Goal: Task Accomplishment & Management: Manage account settings

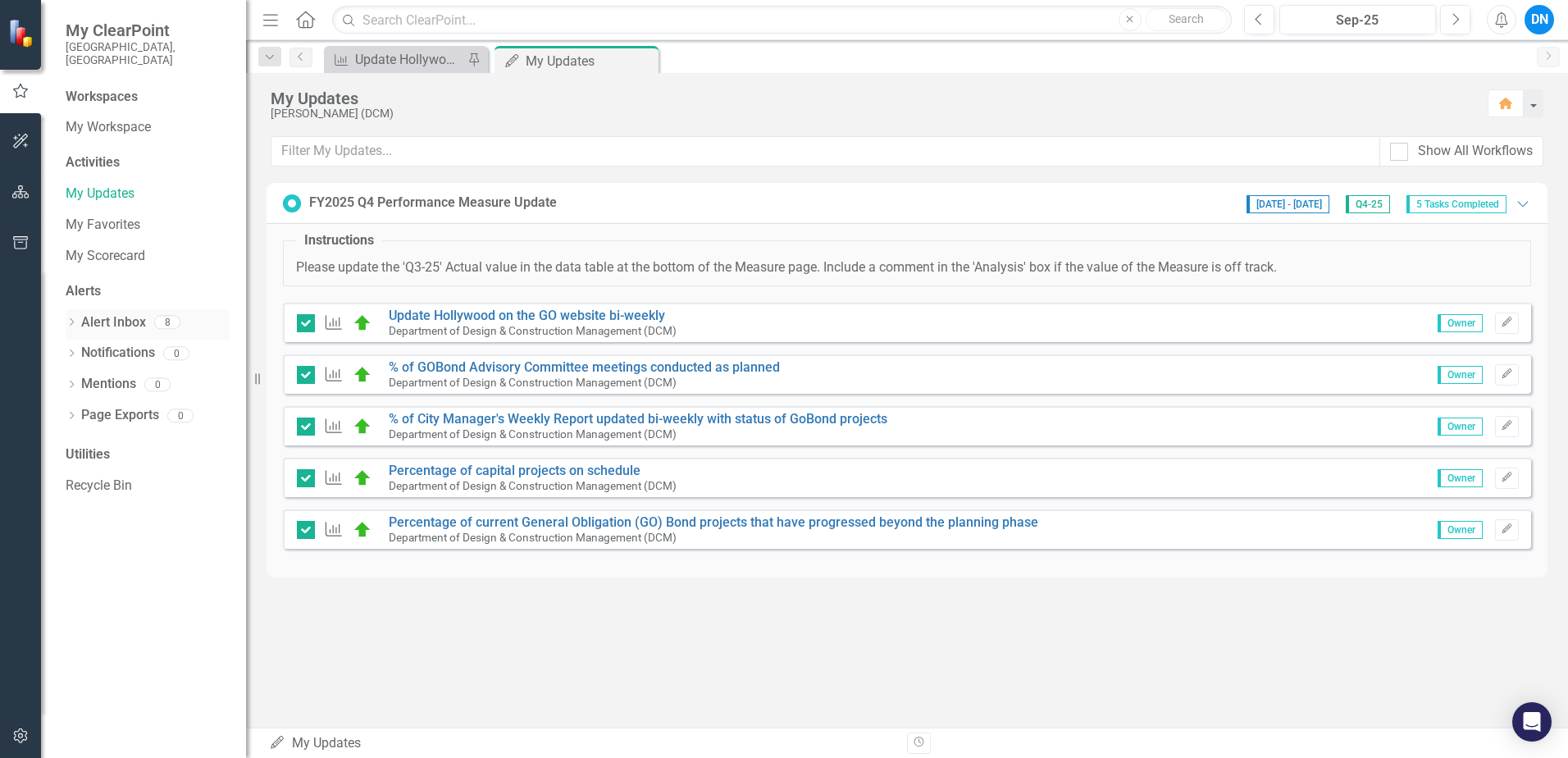
click at [112, 313] on link "Alert Inbox" at bounding box center [113, 322] width 64 height 19
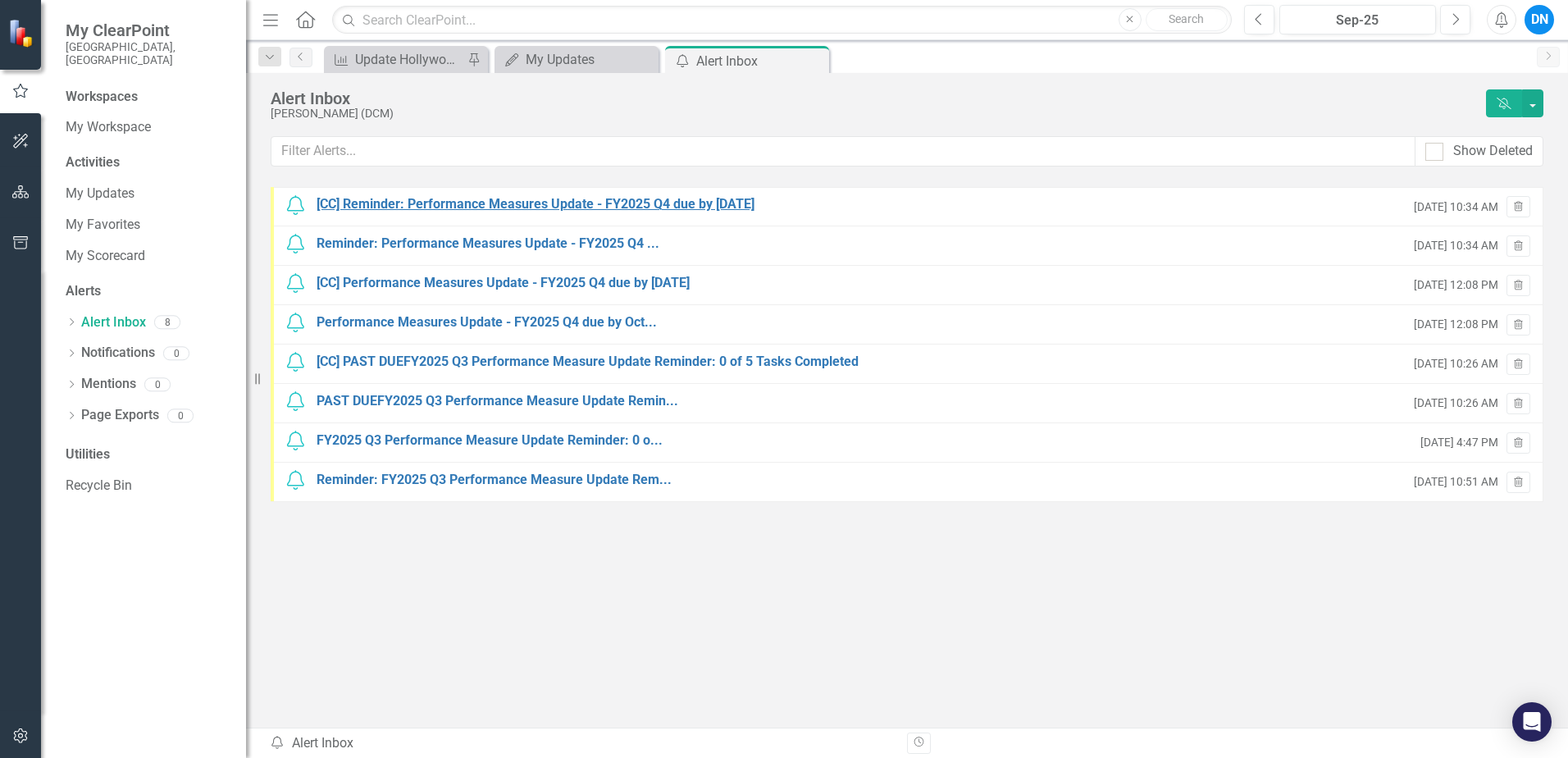
click at [513, 205] on div "[CC] Reminder: Performance Measures Update - FY2025 Q4 due by [DATE]" at bounding box center [535, 204] width 438 height 19
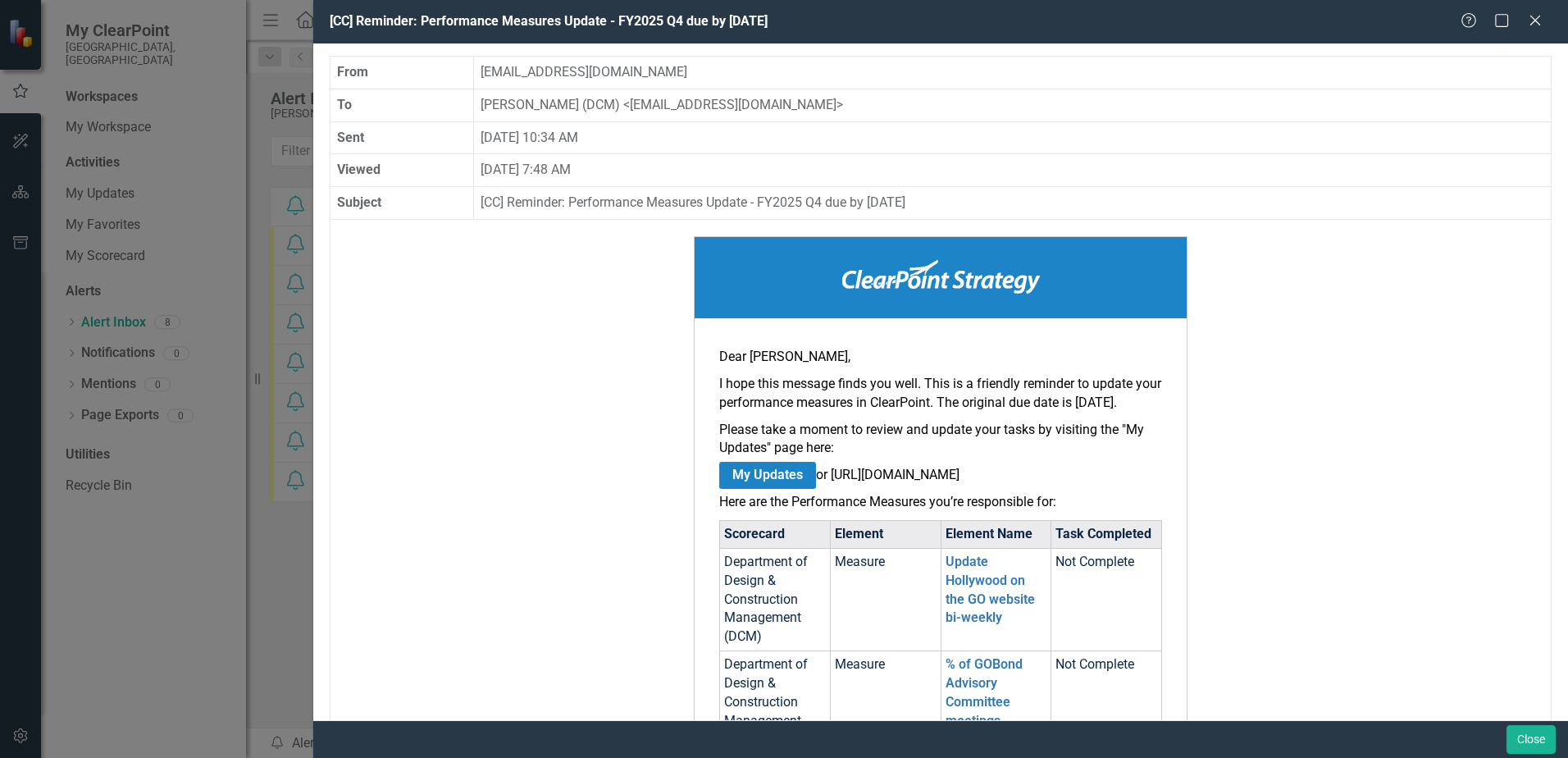
click at [754, 489] on link "My Updates" at bounding box center [767, 475] width 97 height 27
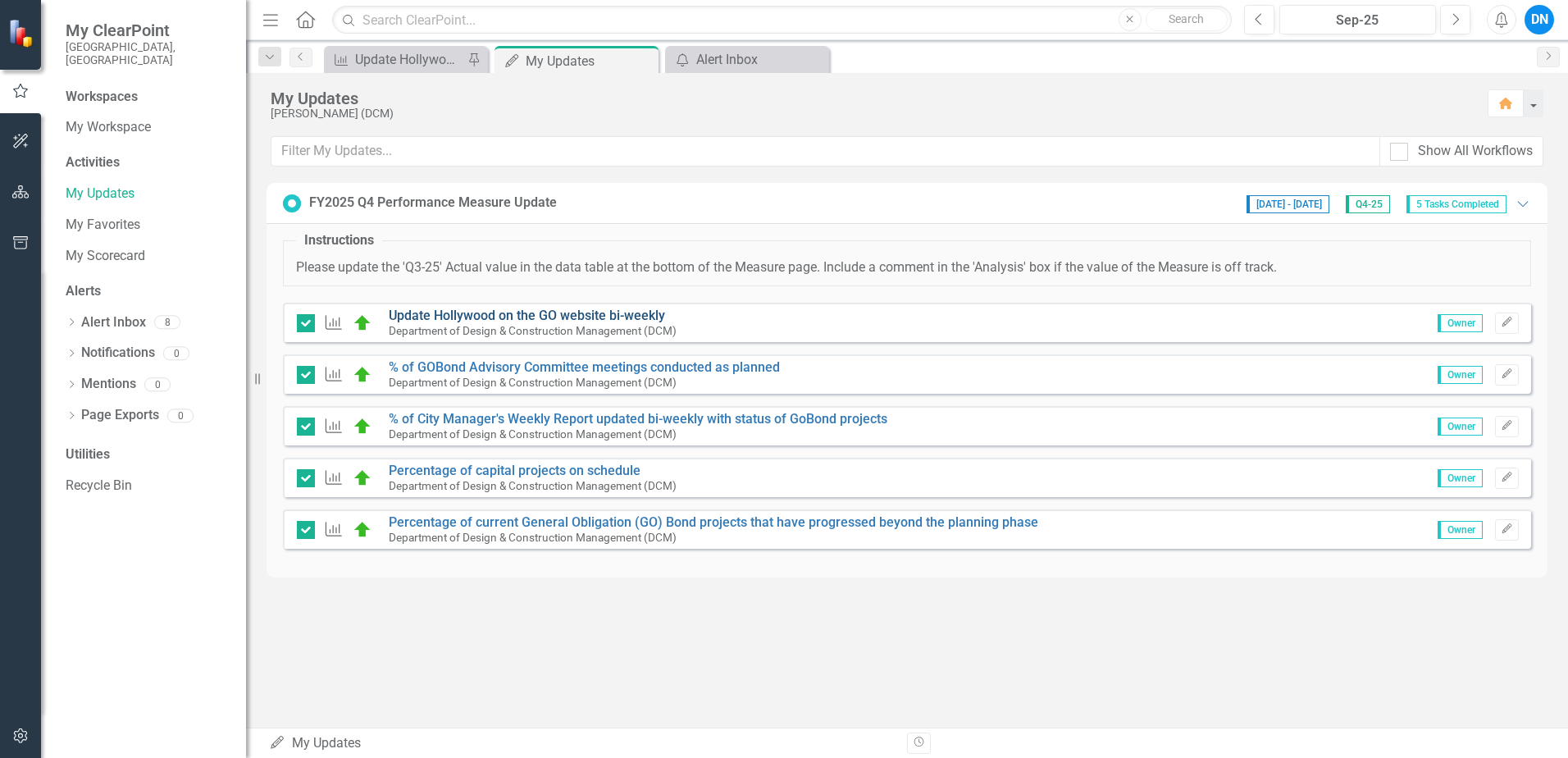
click at [541, 317] on link "Update Hollywood on the GO website bi-weekly" at bounding box center [526, 315] width 277 height 16
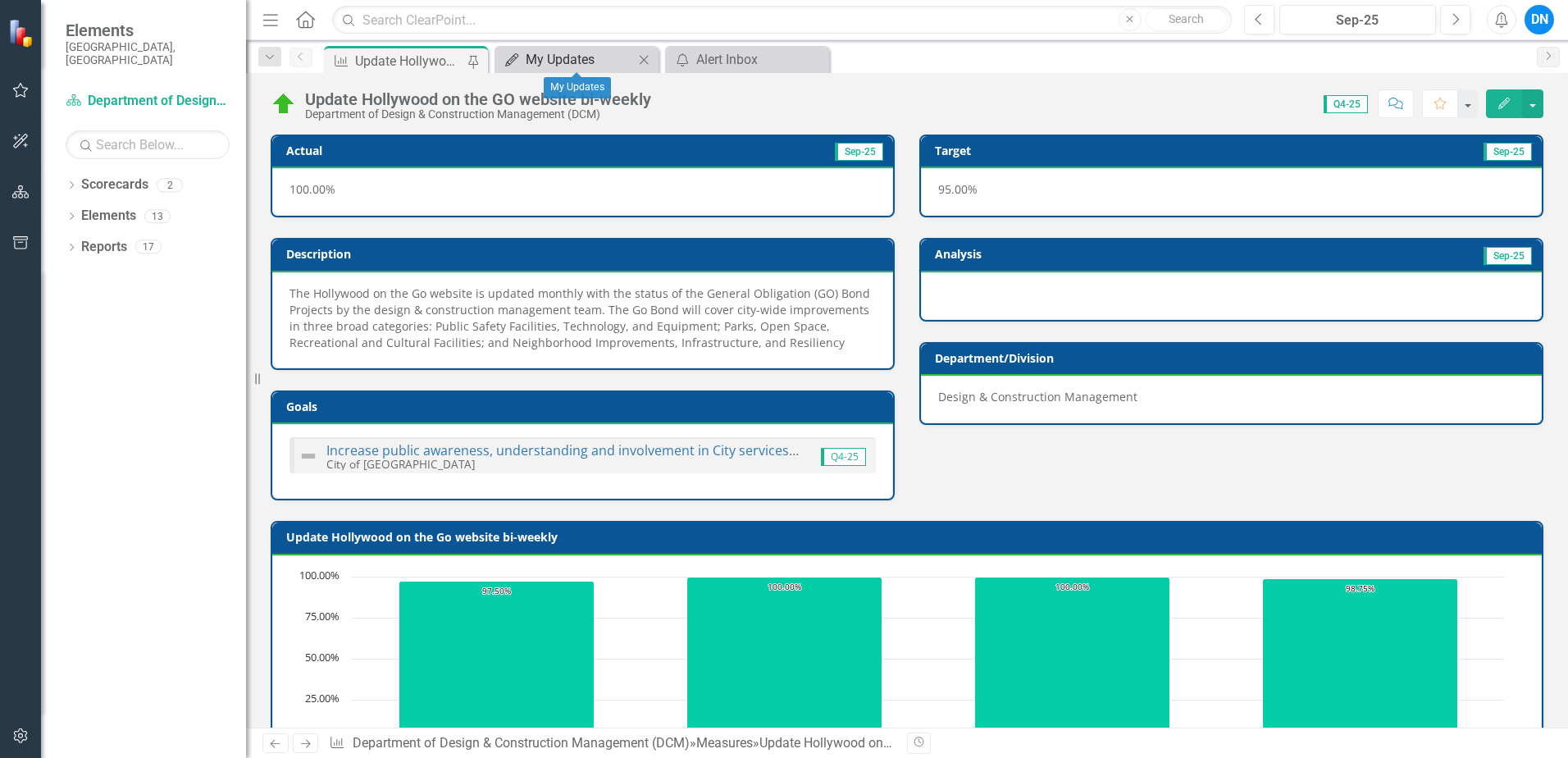
click at [587, 60] on div "My Updates" at bounding box center [579, 60] width 108 height 21
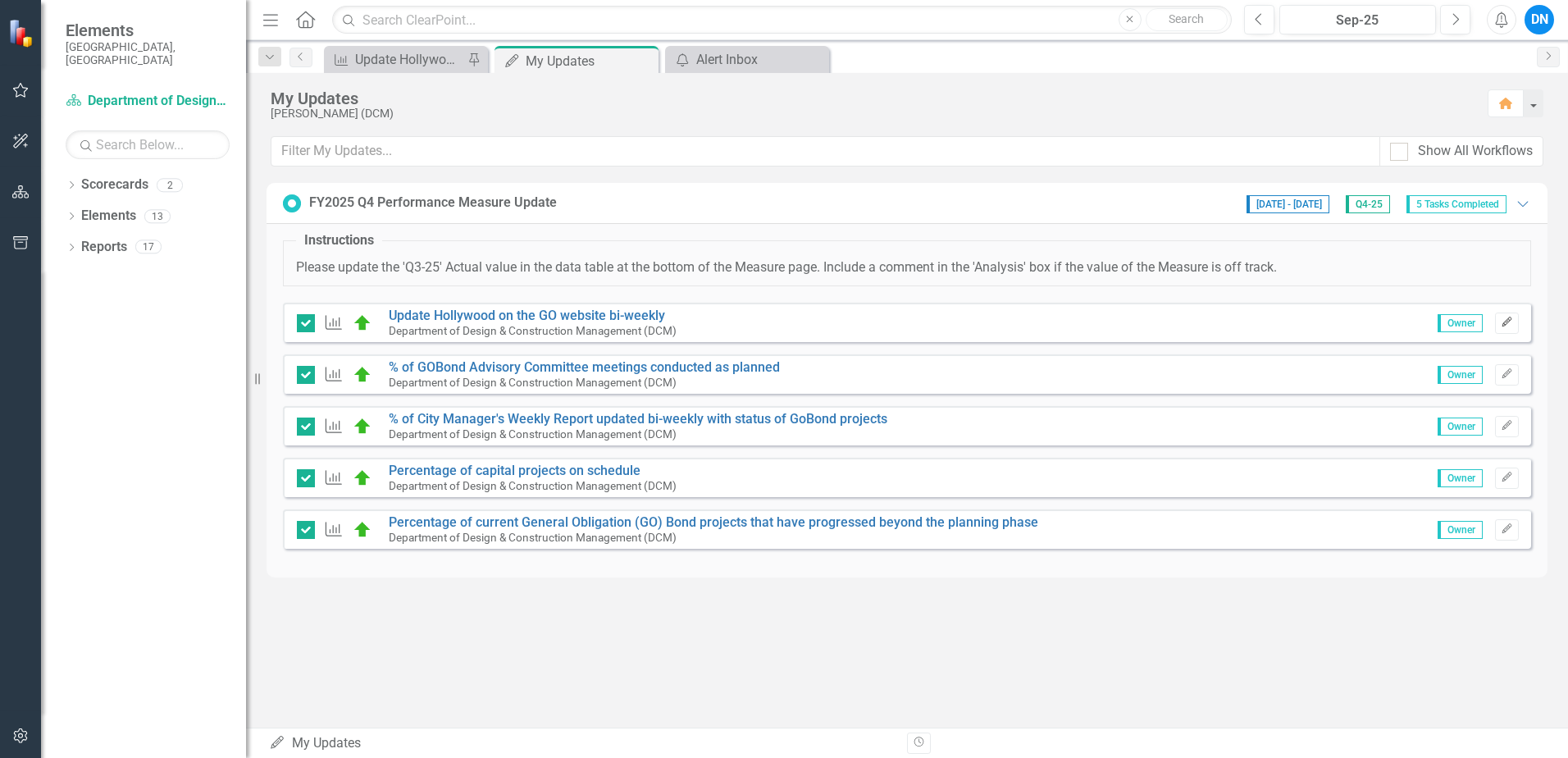
click at [1507, 322] on icon "Edit" at bounding box center [1506, 322] width 12 height 10
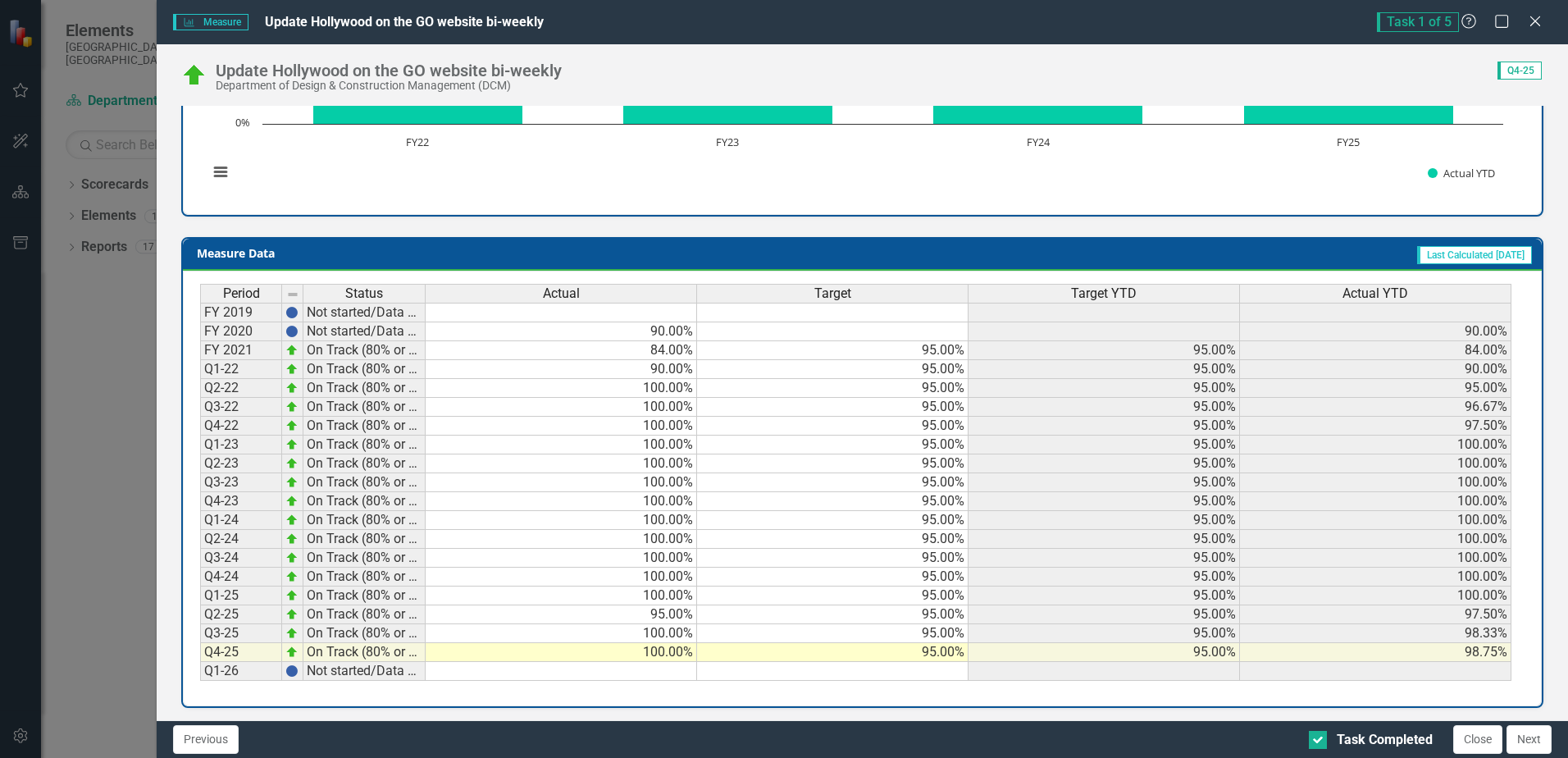
scroll to position [593, 0]
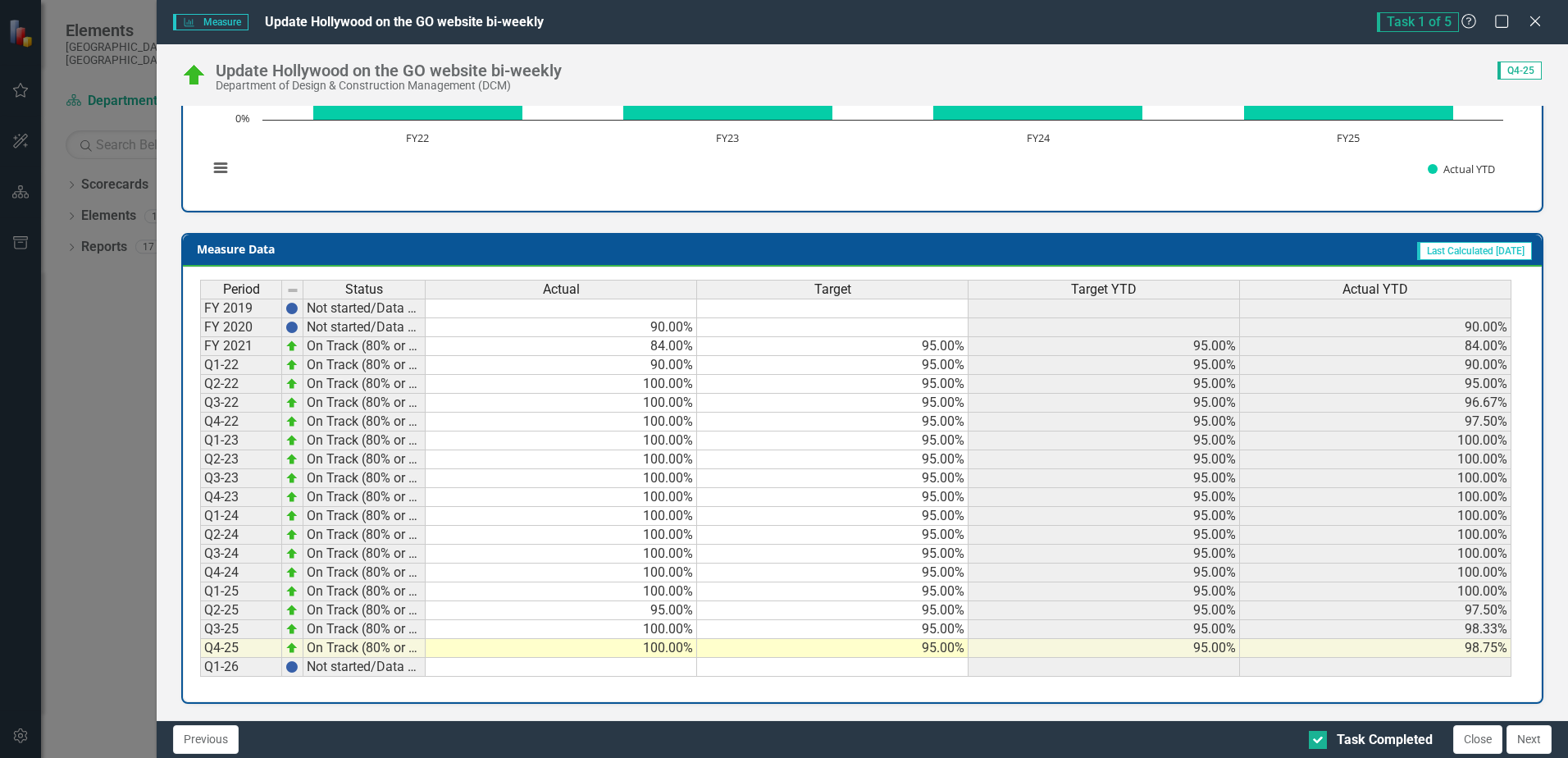
click at [933, 670] on td at bounding box center [833, 667] width 272 height 19
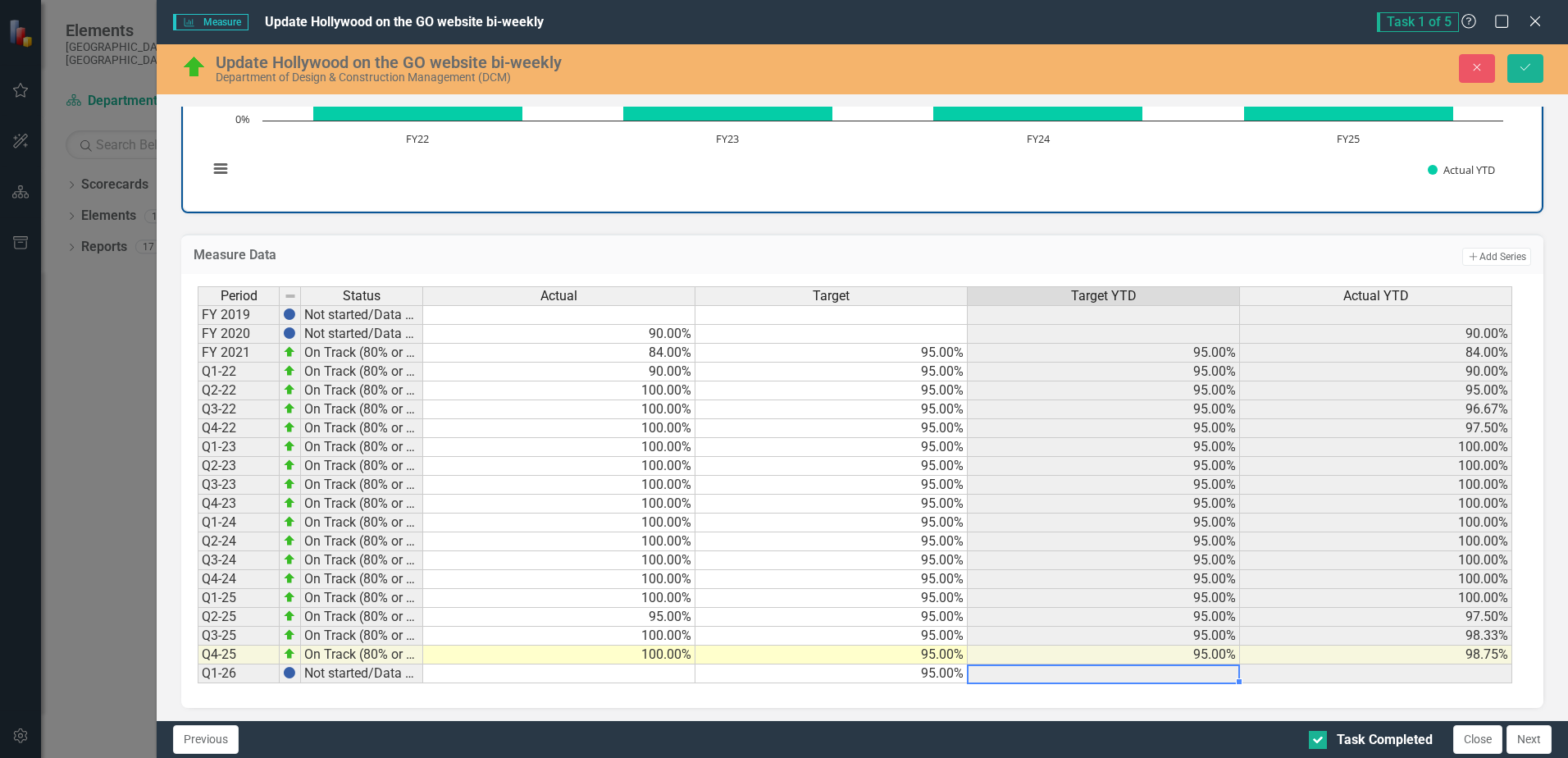
scroll to position [596, 0]
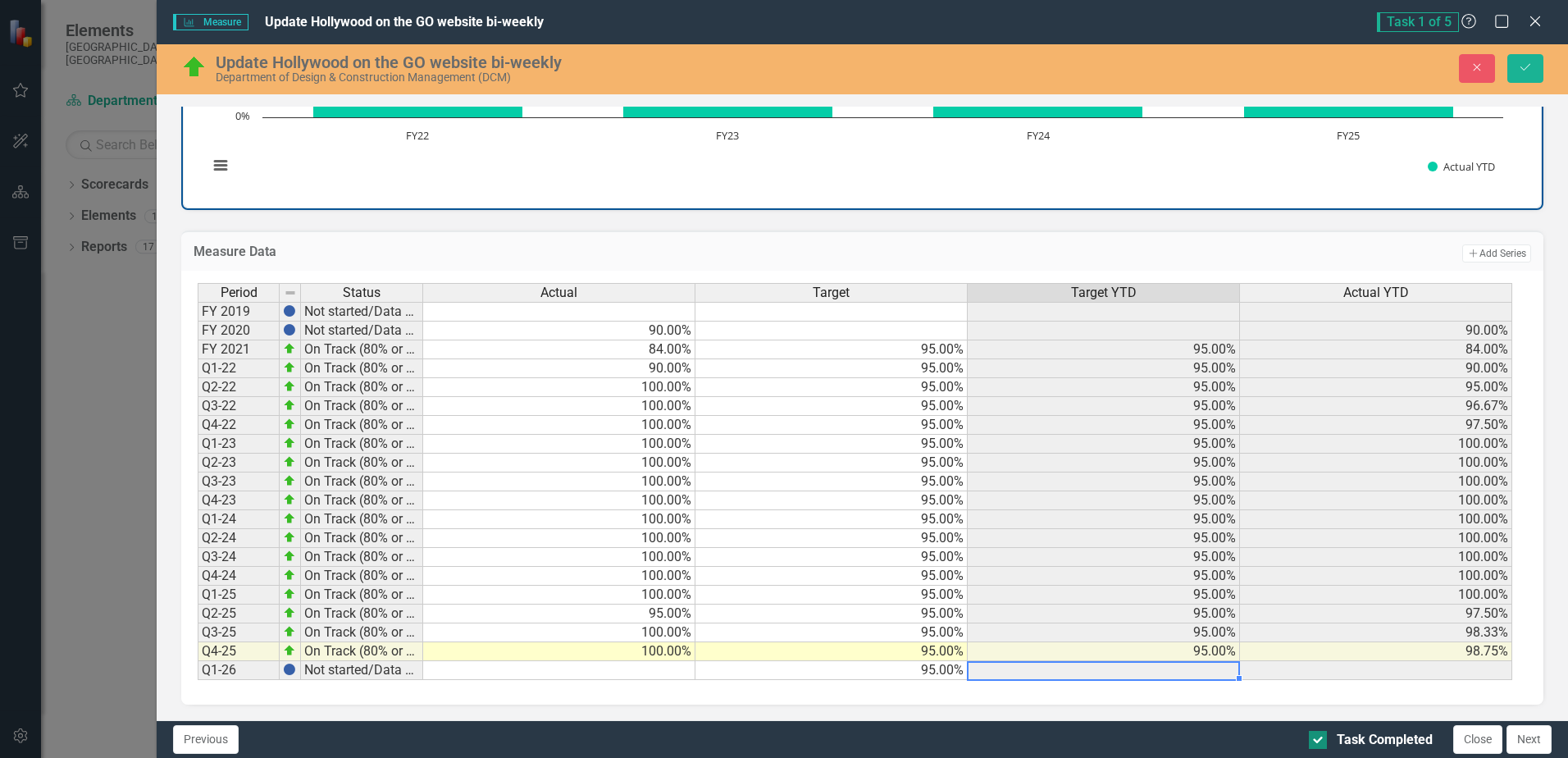
type textarea "95"
click at [1316, 742] on div at bounding box center [1318, 740] width 18 height 18
click at [1316, 741] on input "Task Completed" at bounding box center [1314, 736] width 11 height 11
checkbox input "false"
click at [1533, 740] on button "Next" at bounding box center [1528, 739] width 45 height 29
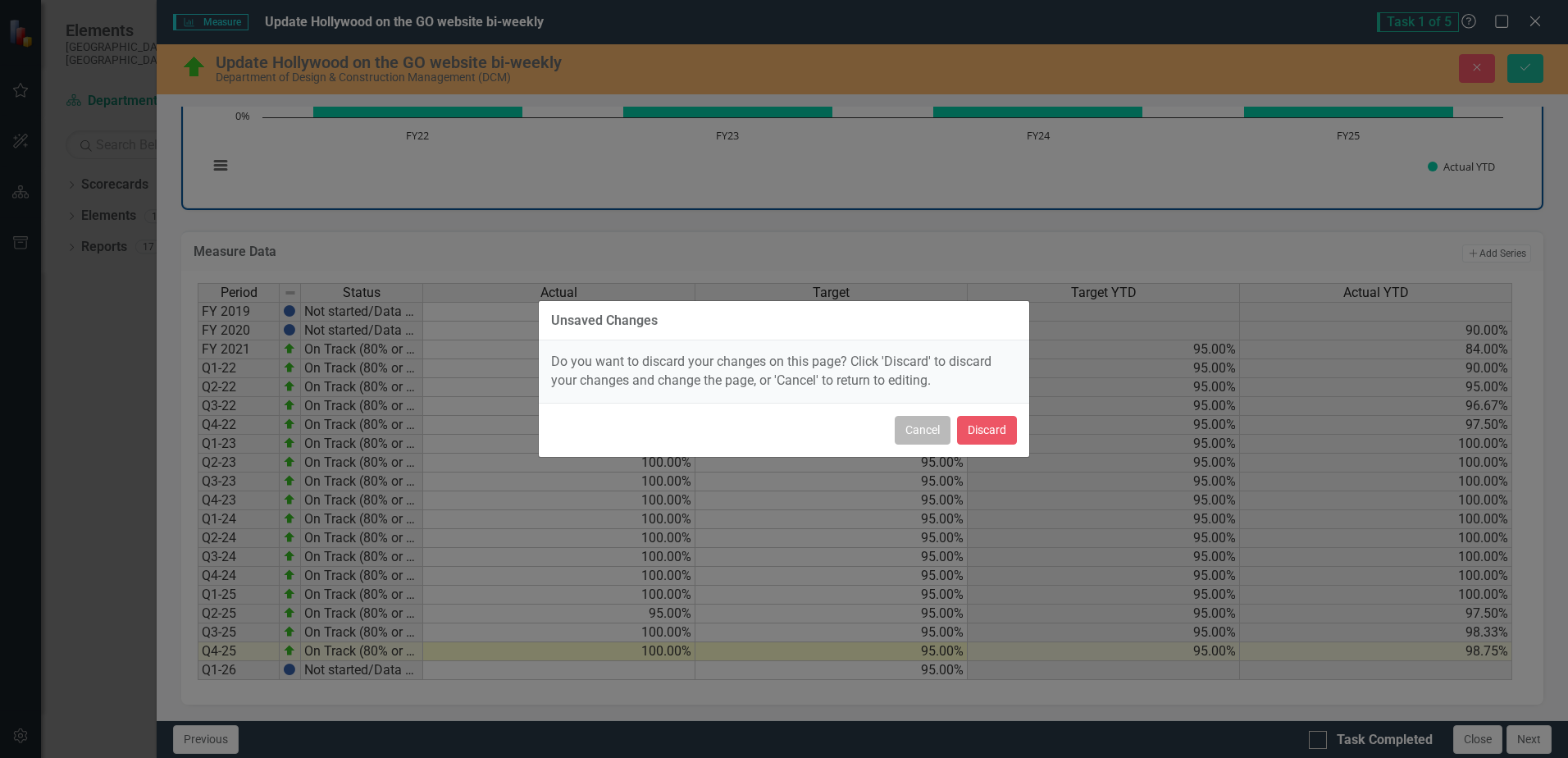
click at [911, 427] on button "Cancel" at bounding box center [922, 430] width 55 height 29
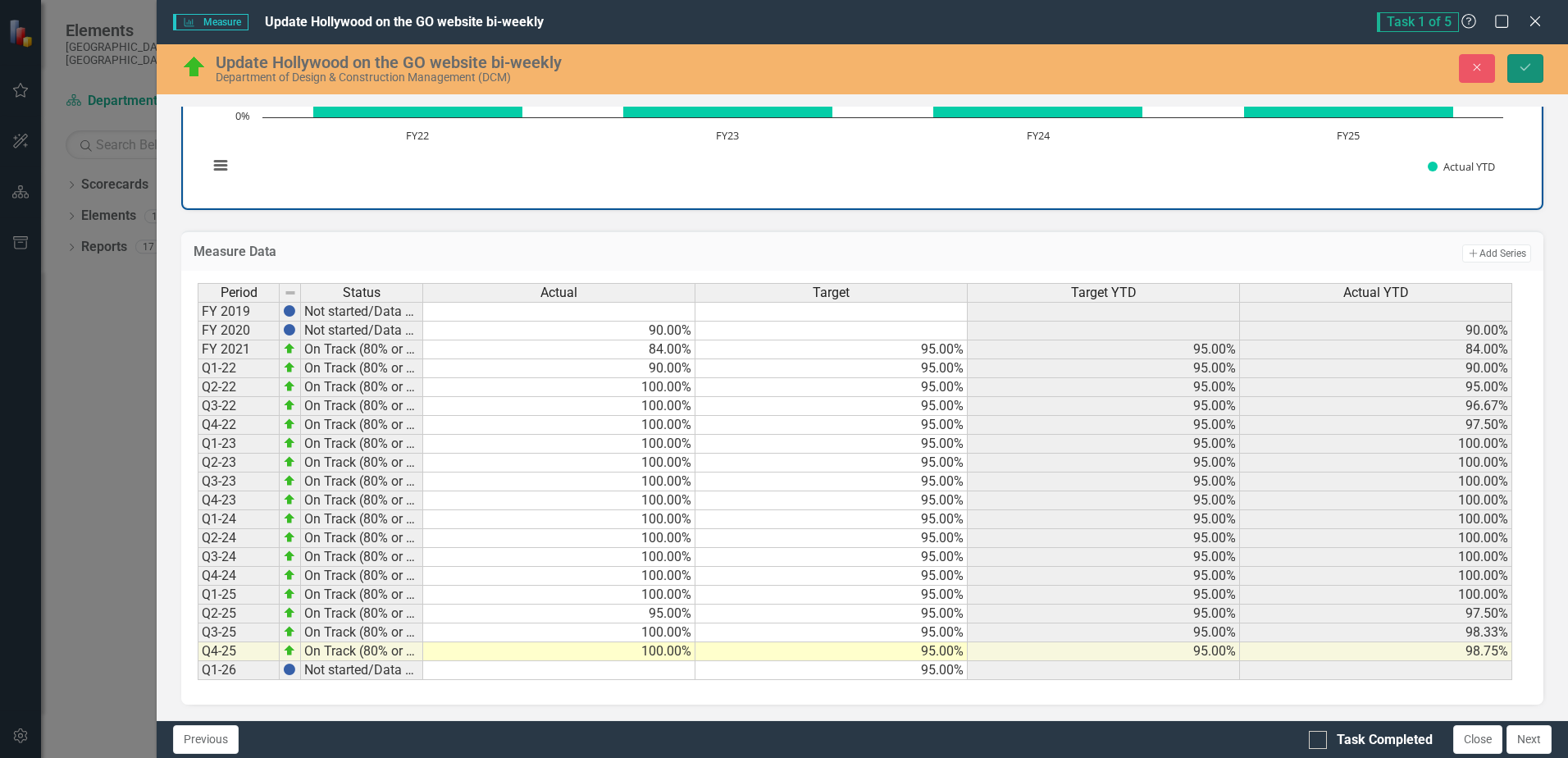
click at [1525, 68] on icon "Save" at bounding box center [1525, 67] width 15 height 12
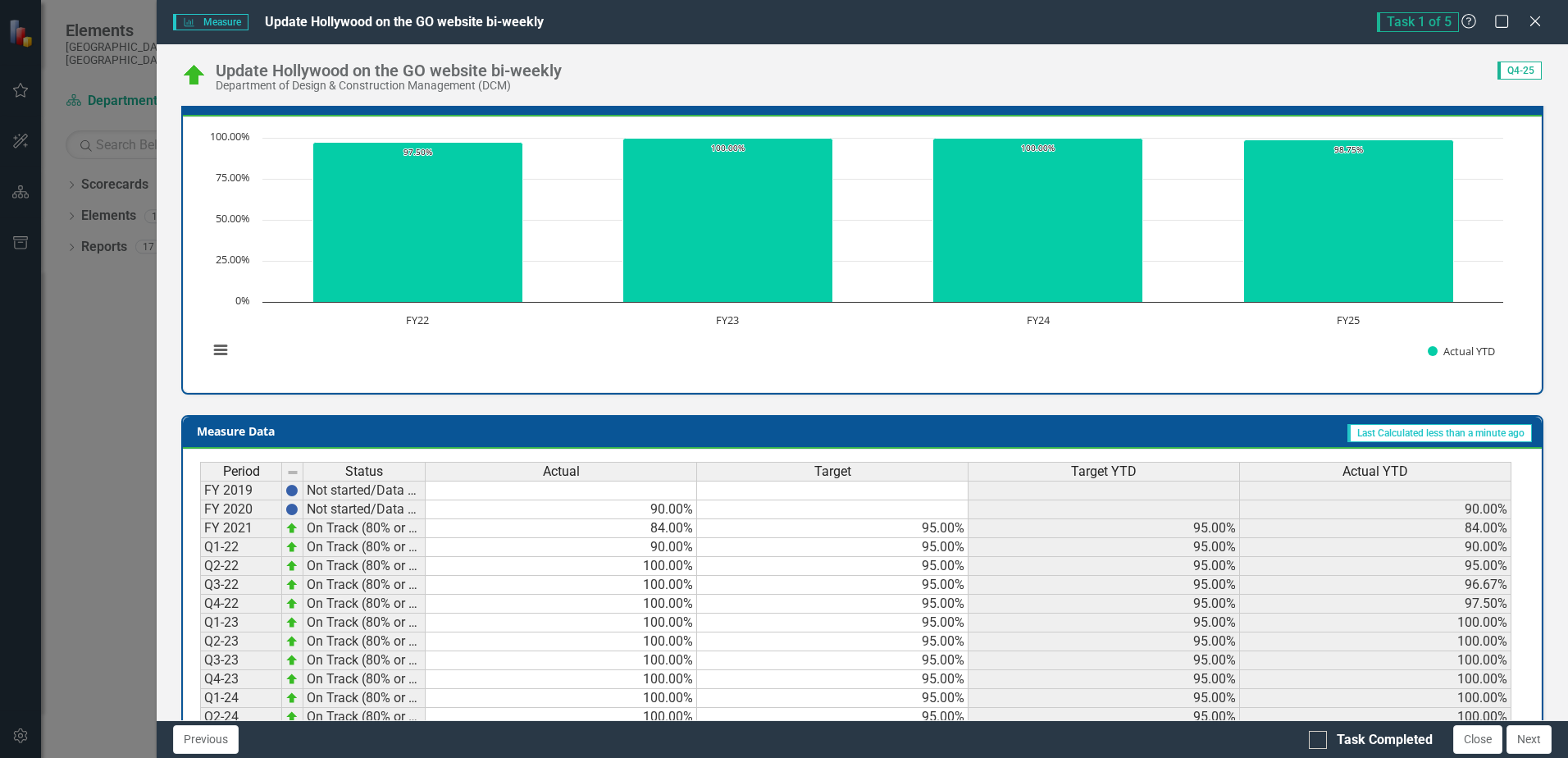
scroll to position [593, 0]
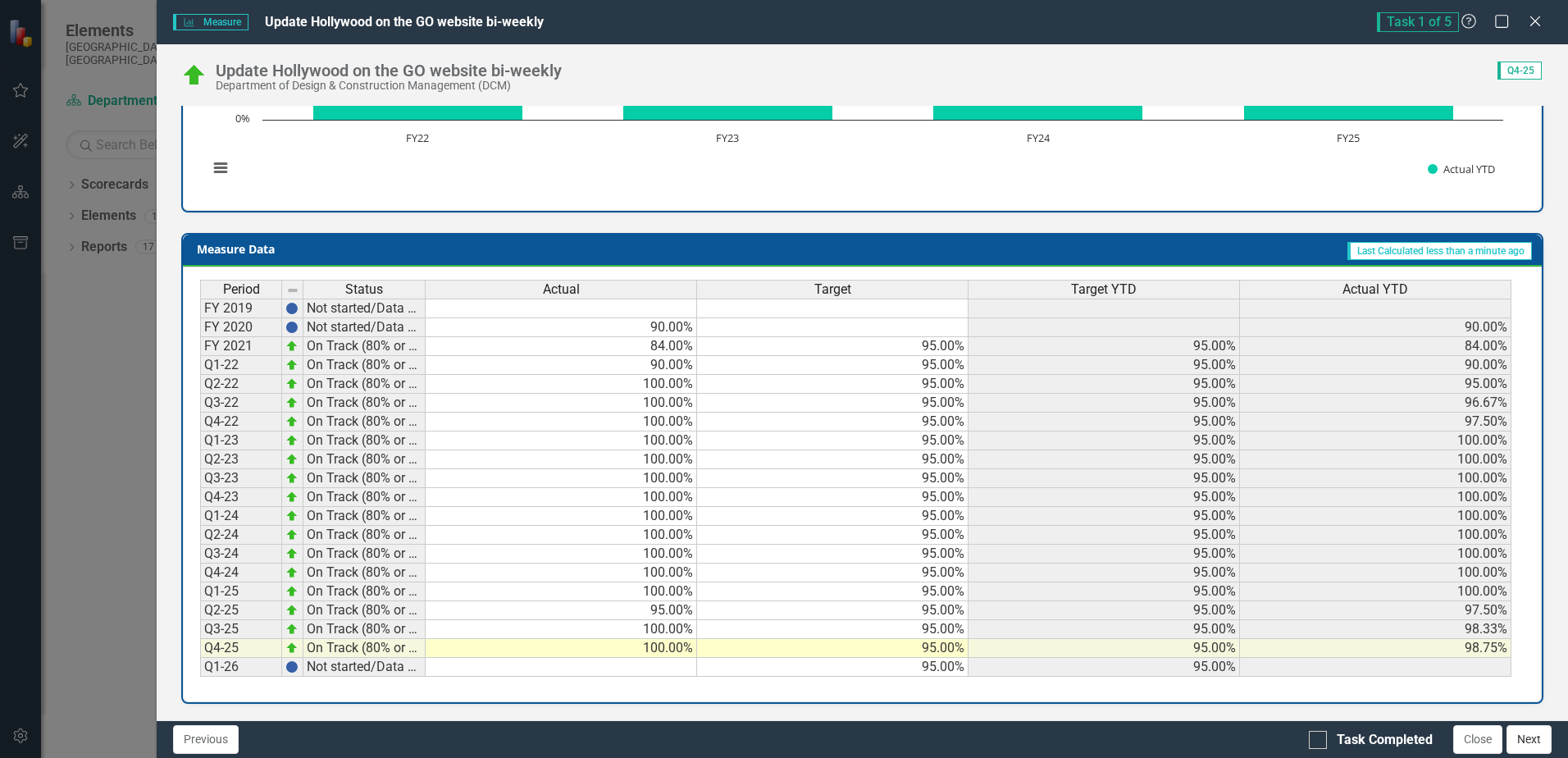
click at [1524, 738] on button "Next" at bounding box center [1528, 739] width 45 height 29
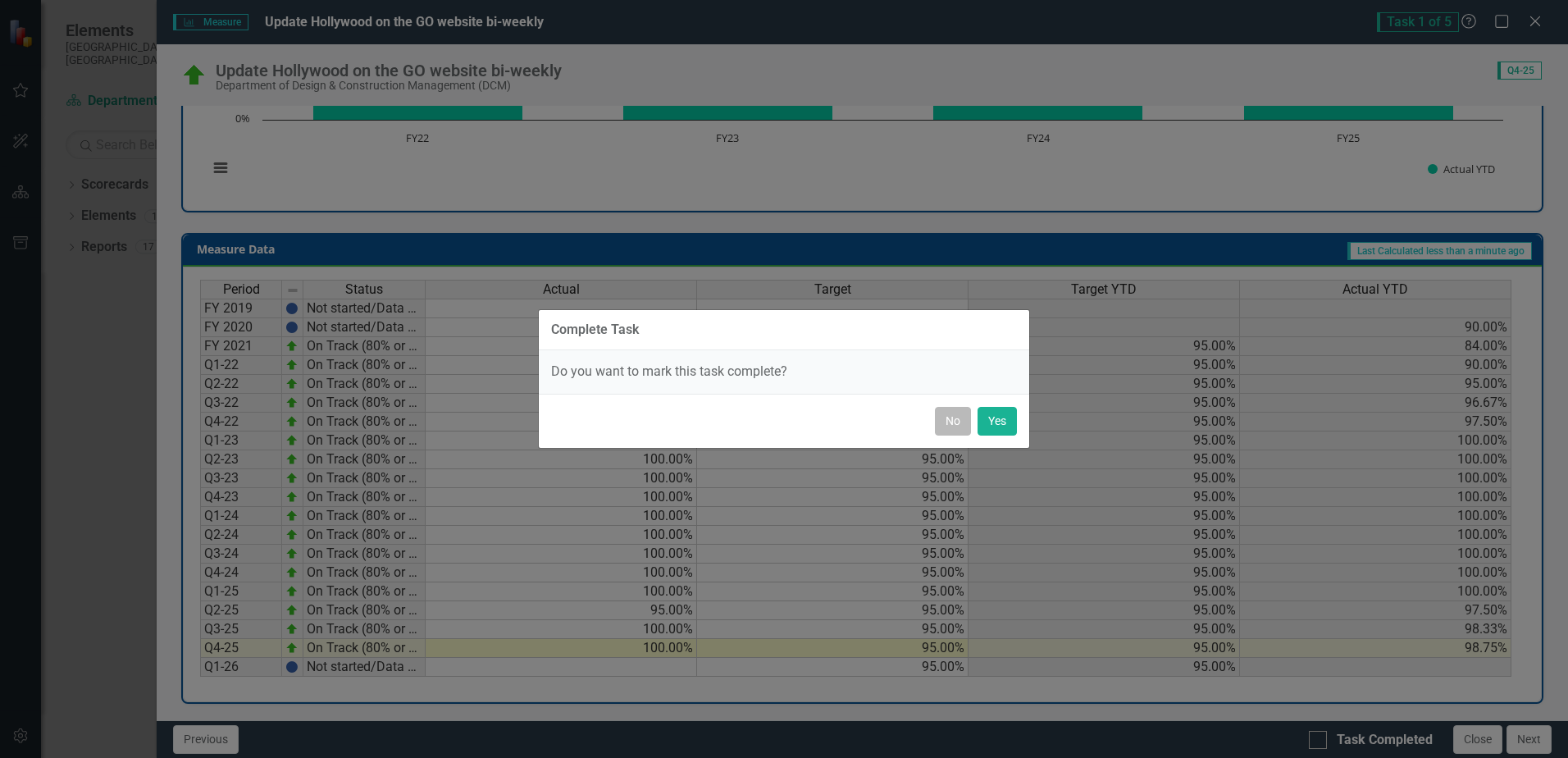
click at [958, 423] on button "No" at bounding box center [953, 421] width 36 height 29
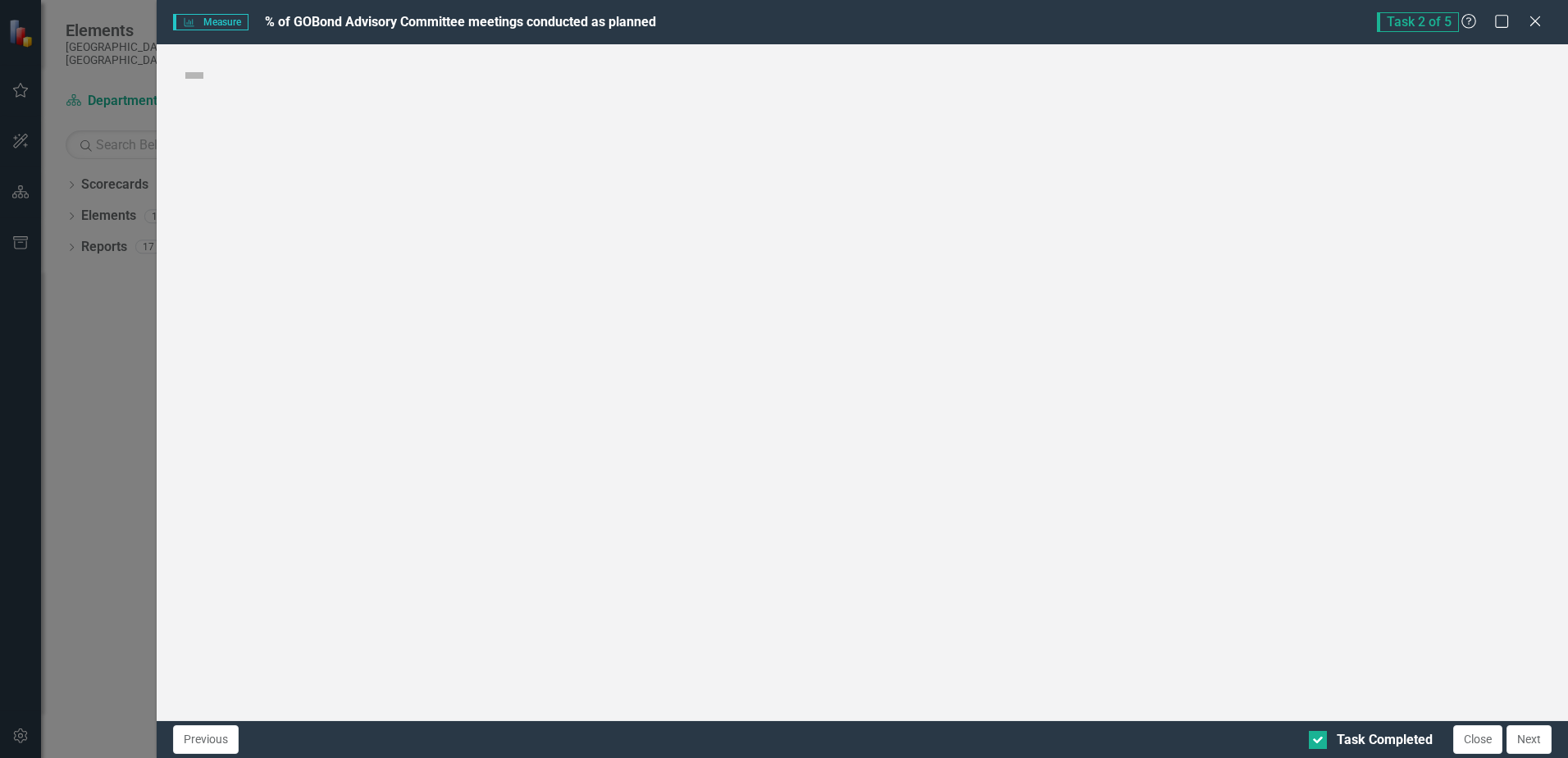
checkbox input "false"
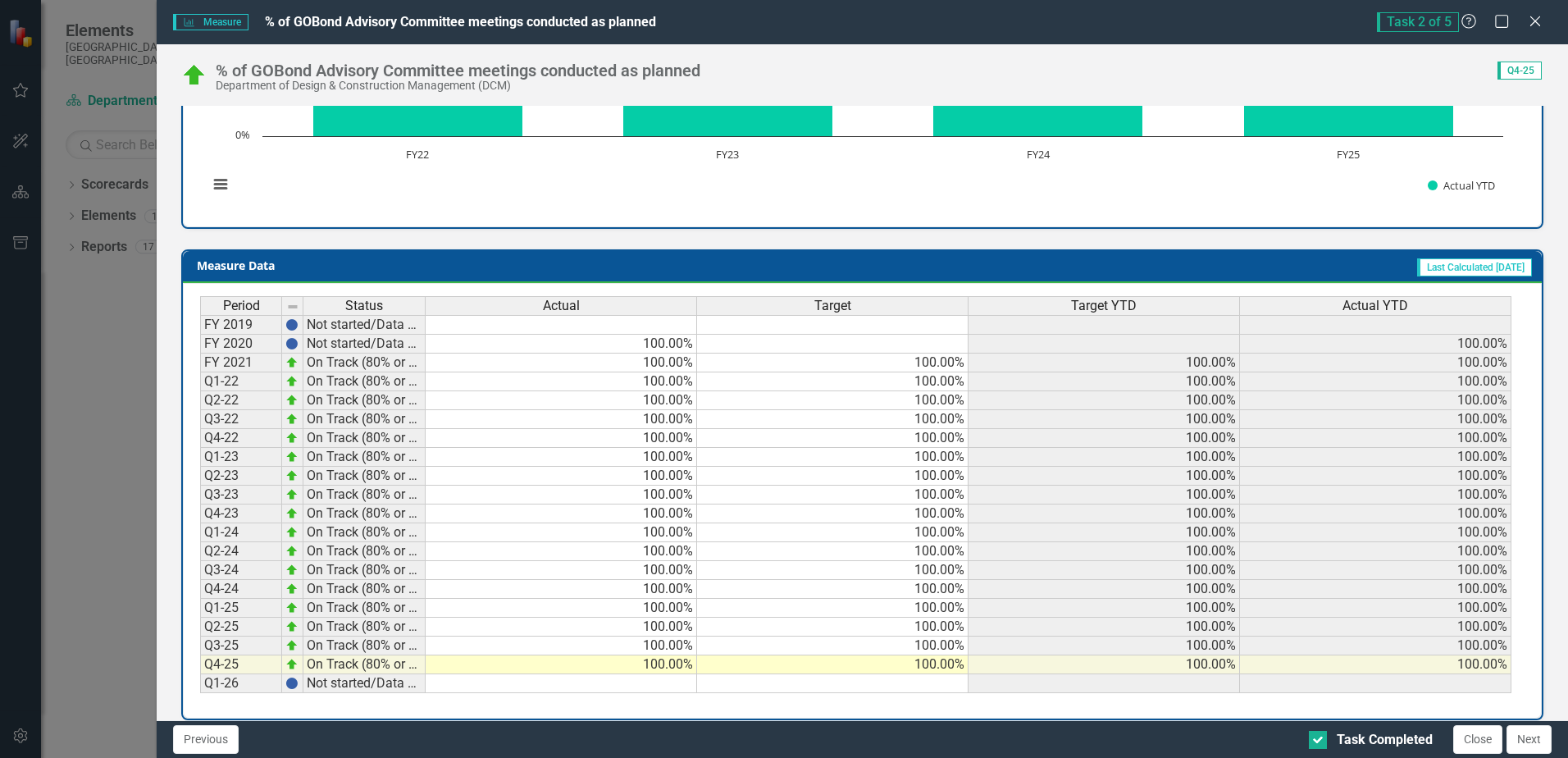
click at [919, 675] on td at bounding box center [833, 684] width 272 height 19
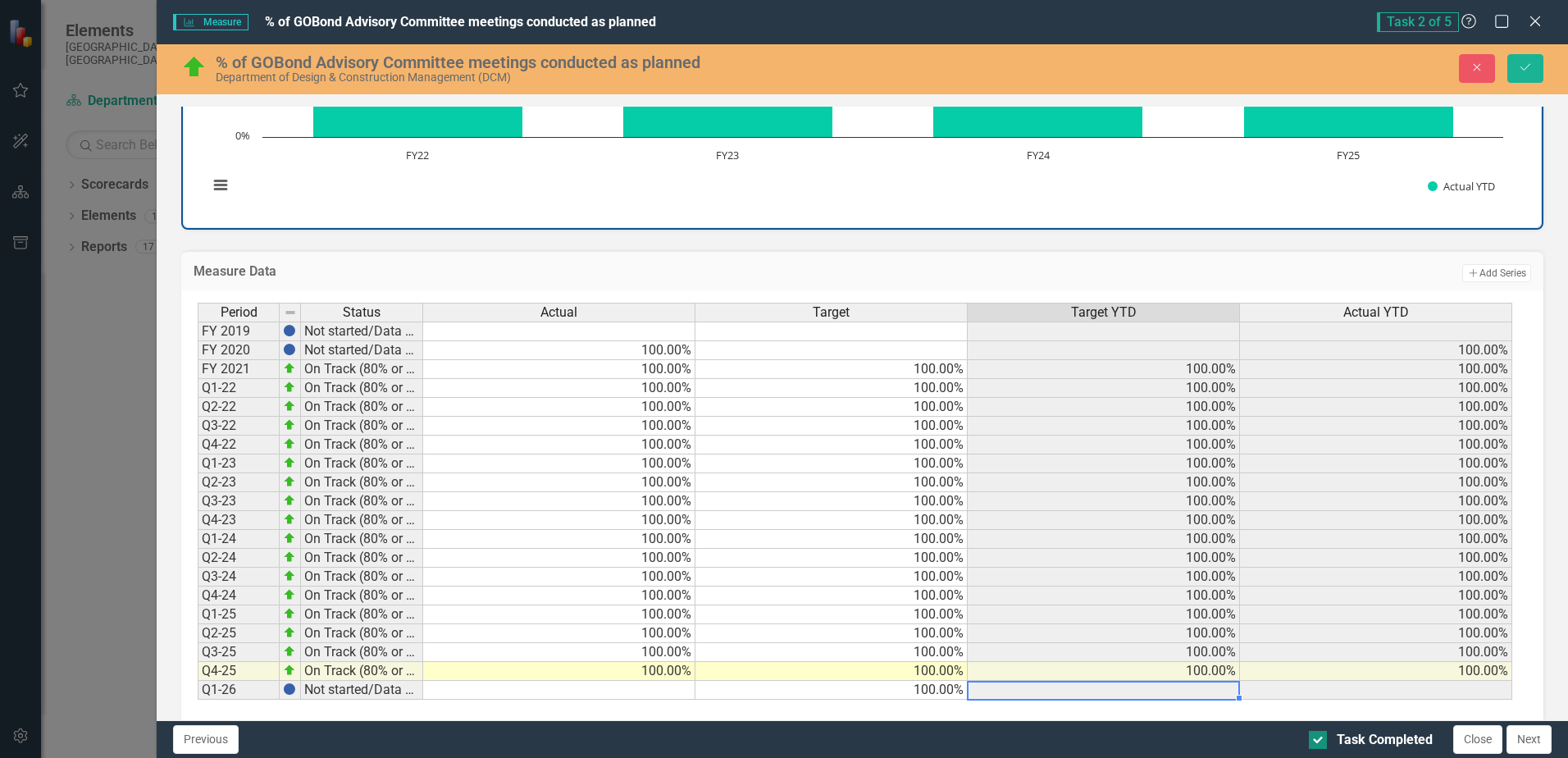
type textarea "100"
click at [1317, 739] on input "Task Completed" at bounding box center [1314, 736] width 11 height 11
checkbox input "false"
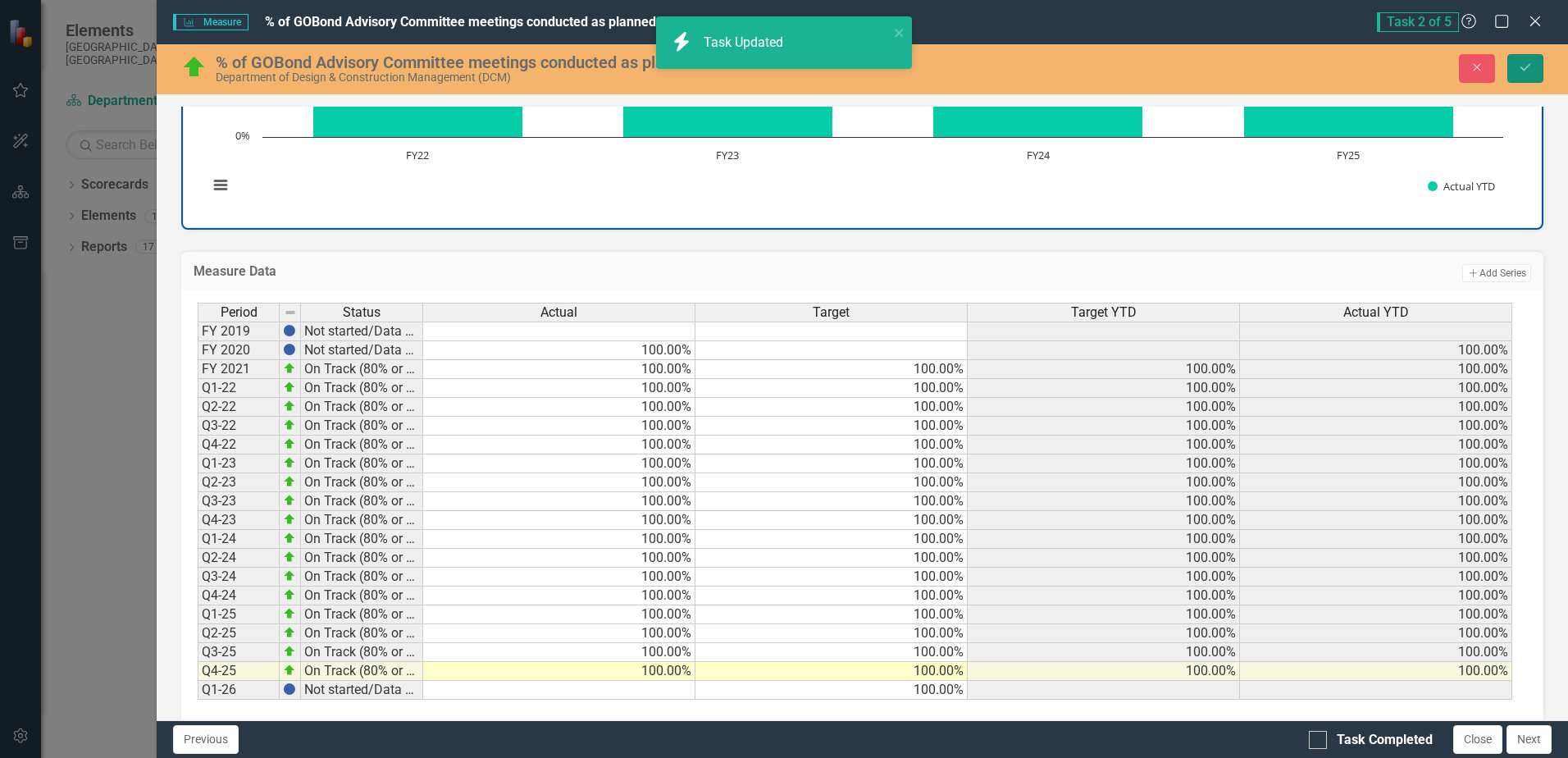
click at [1524, 69] on icon "submit" at bounding box center [1525, 67] width 10 height 7
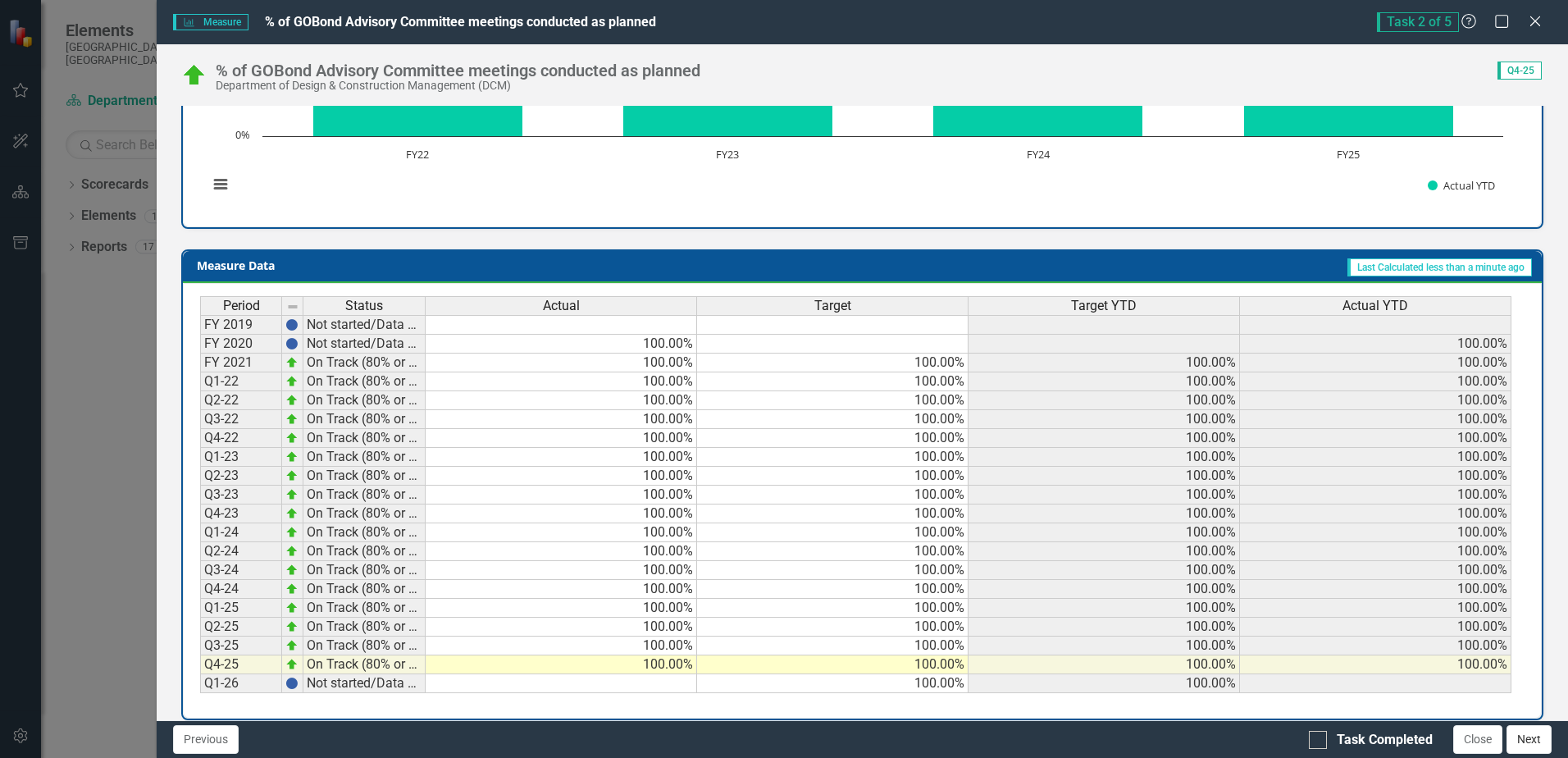
click at [1531, 738] on button "Next" at bounding box center [1528, 739] width 45 height 29
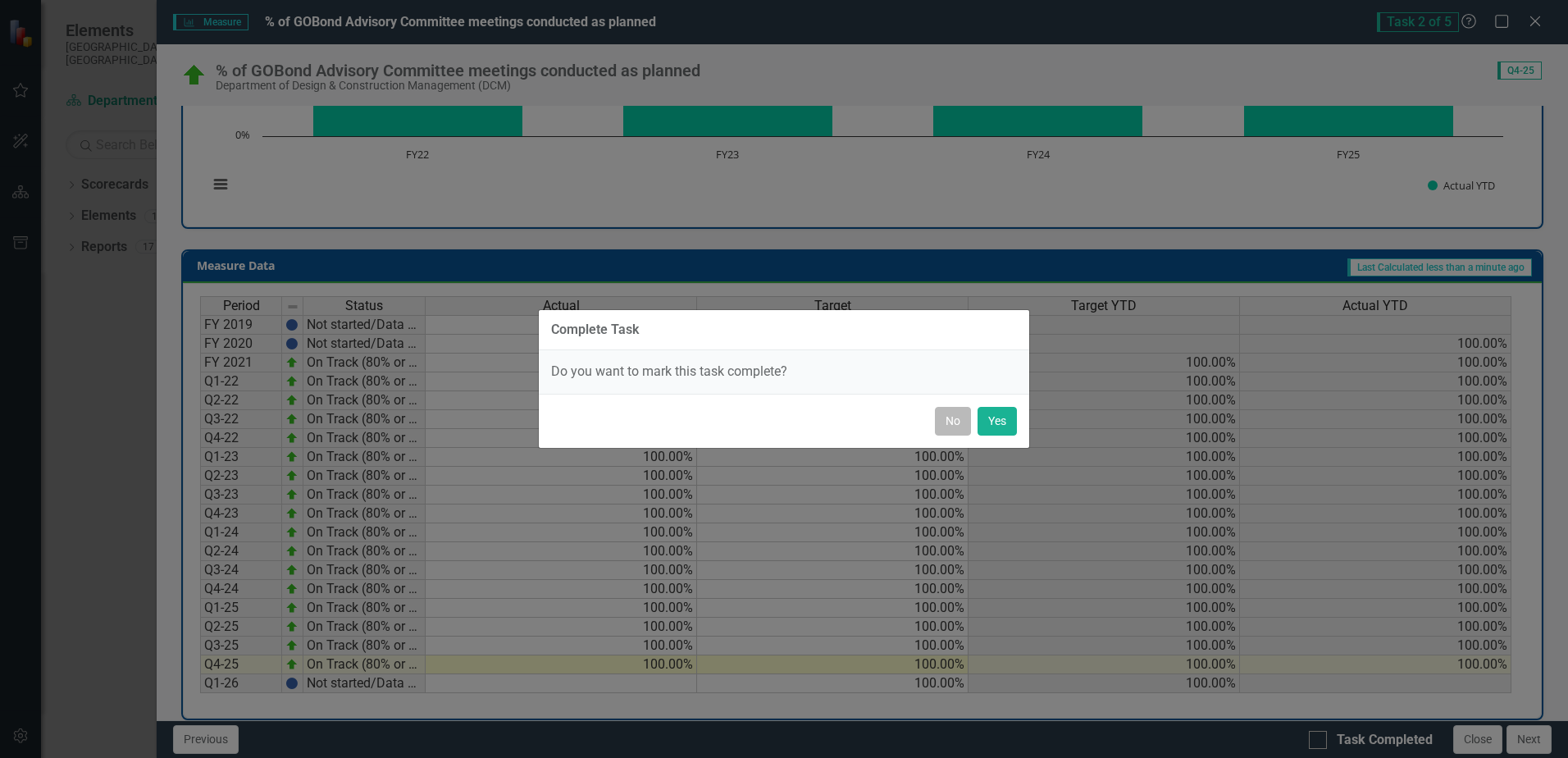
click at [961, 423] on button "No" at bounding box center [953, 421] width 36 height 29
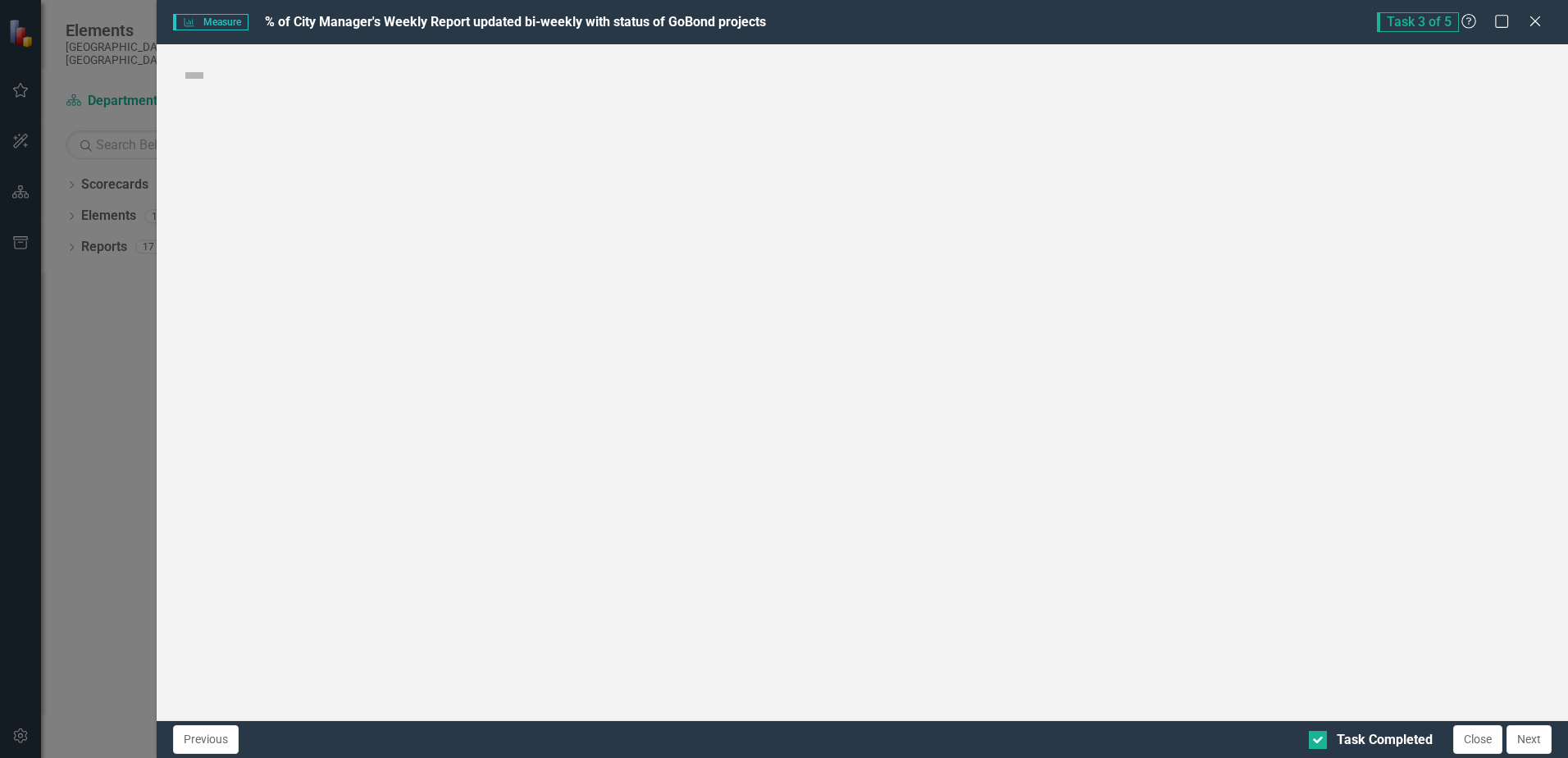
checkbox input "false"
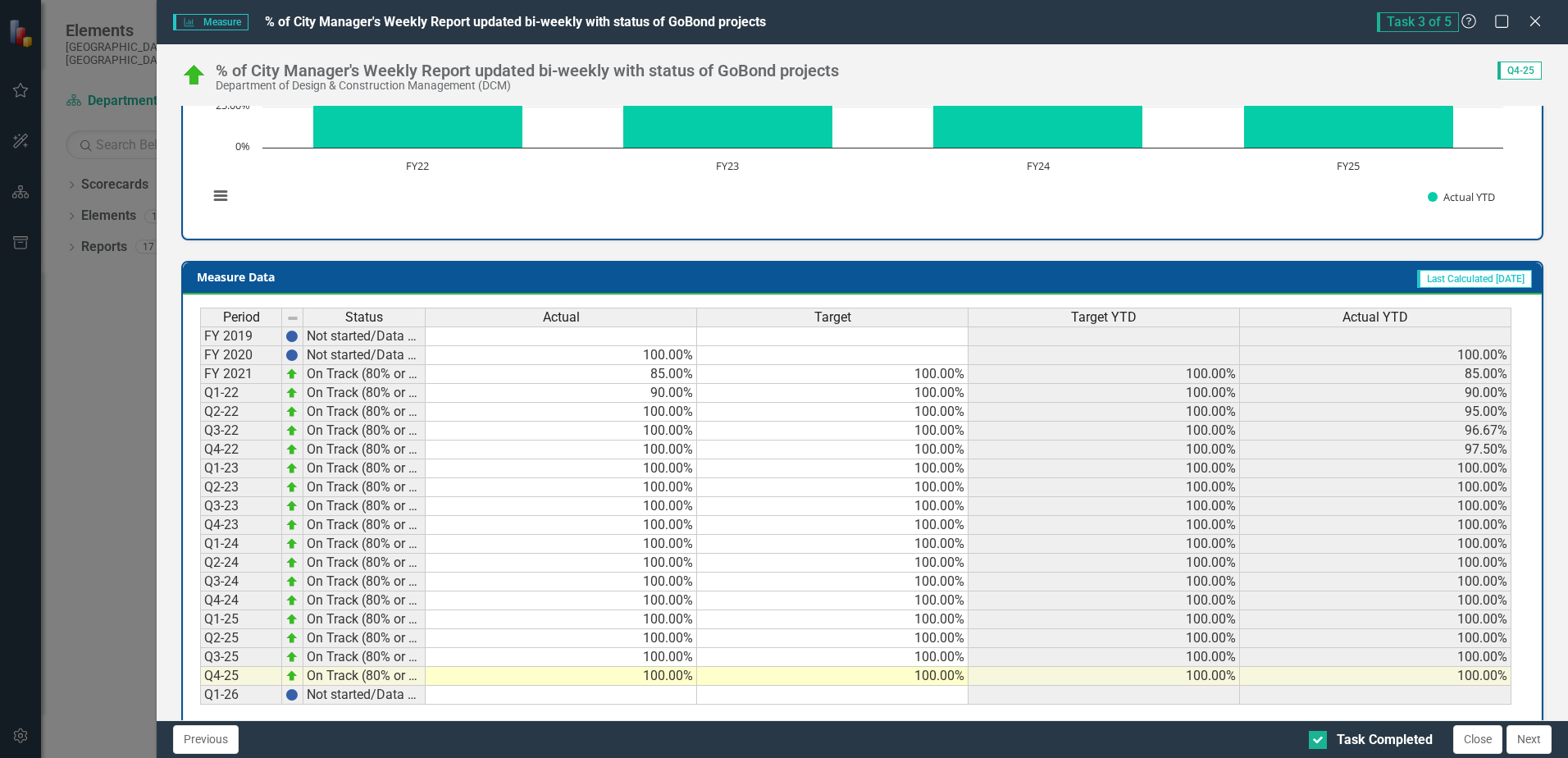
scroll to position [560, 0]
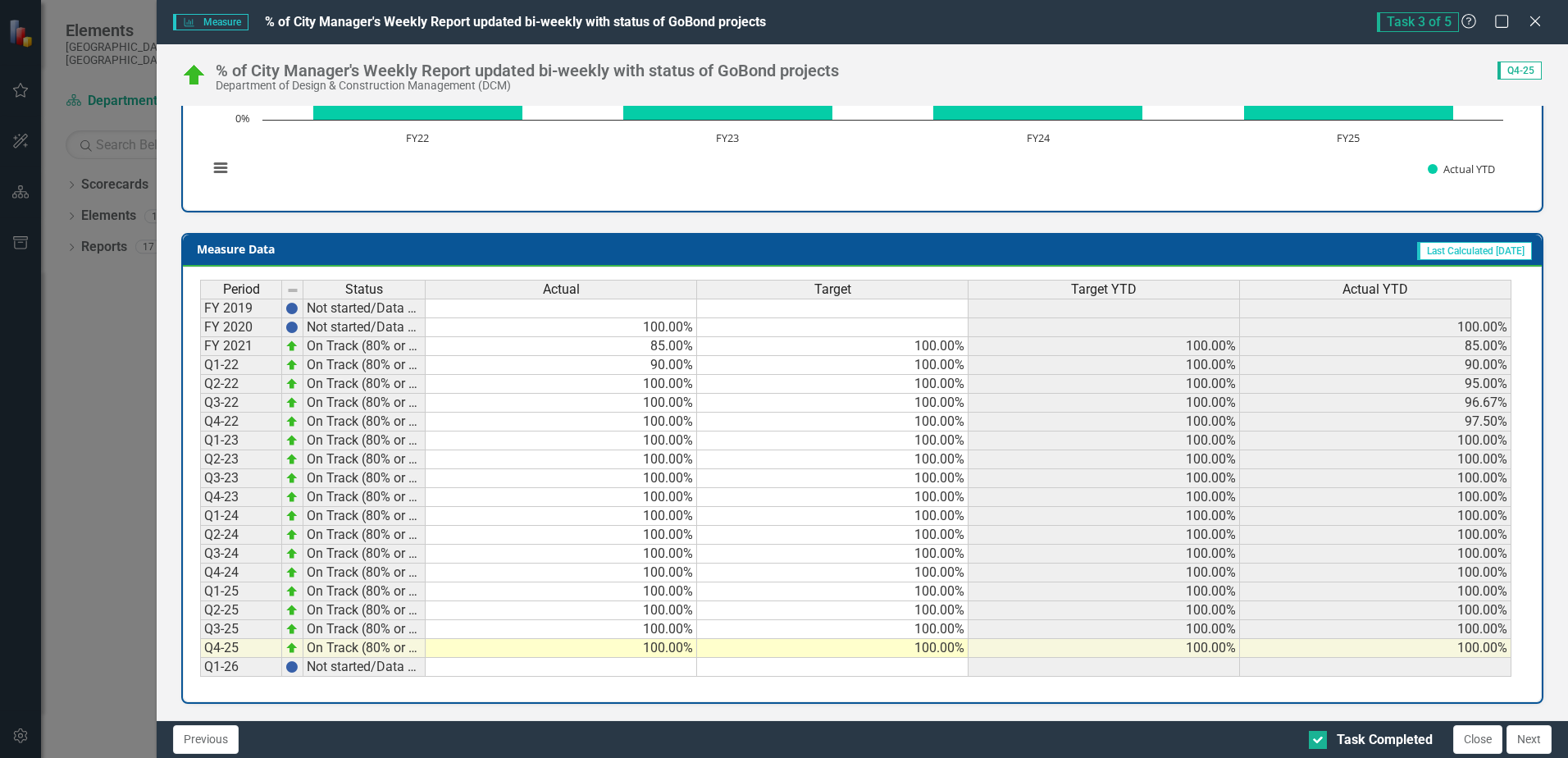
click at [927, 669] on td at bounding box center [833, 667] width 272 height 19
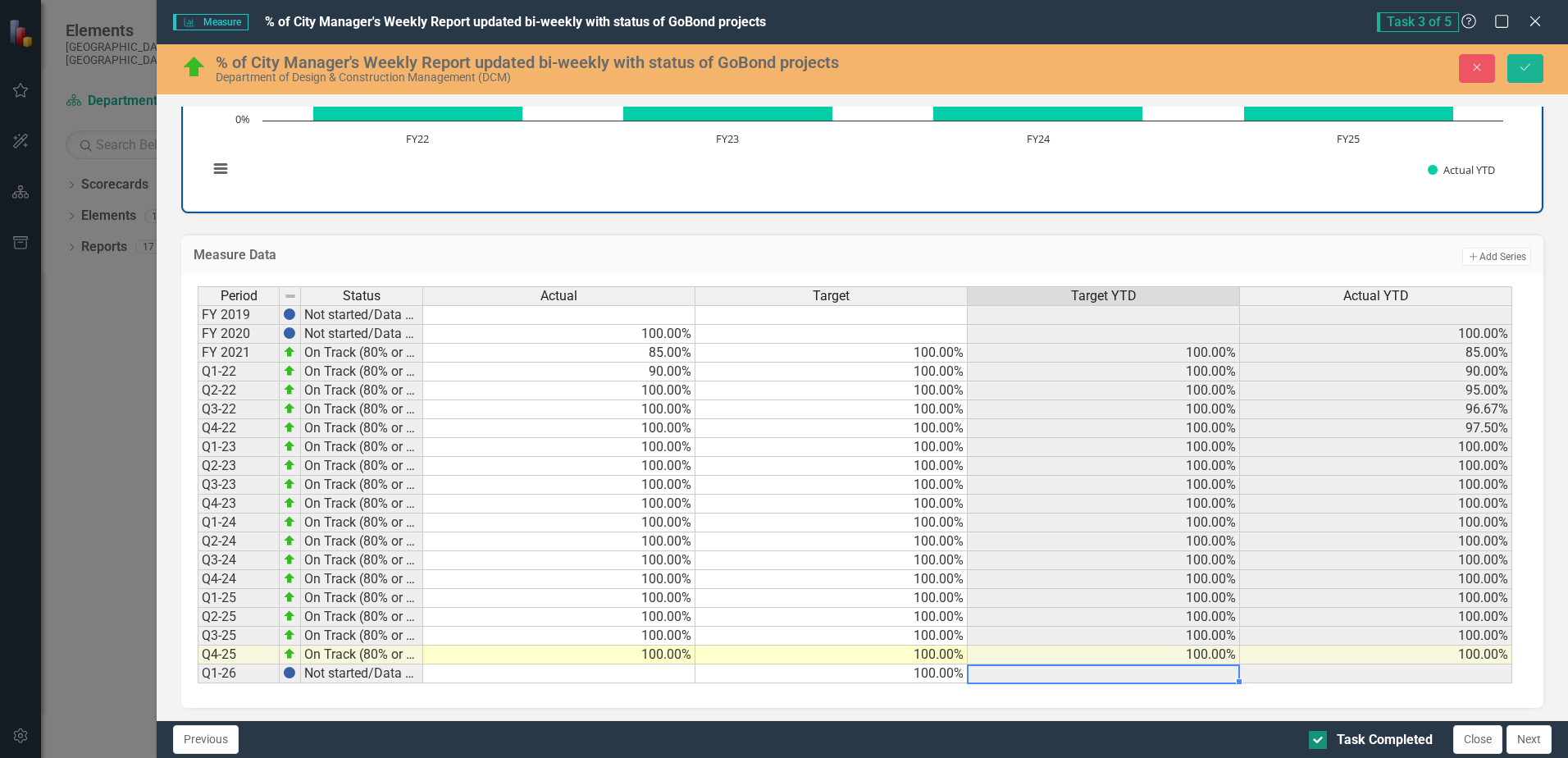
type textarea "100"
click at [1315, 737] on input "Task Completed" at bounding box center [1314, 736] width 11 height 11
checkbox input "false"
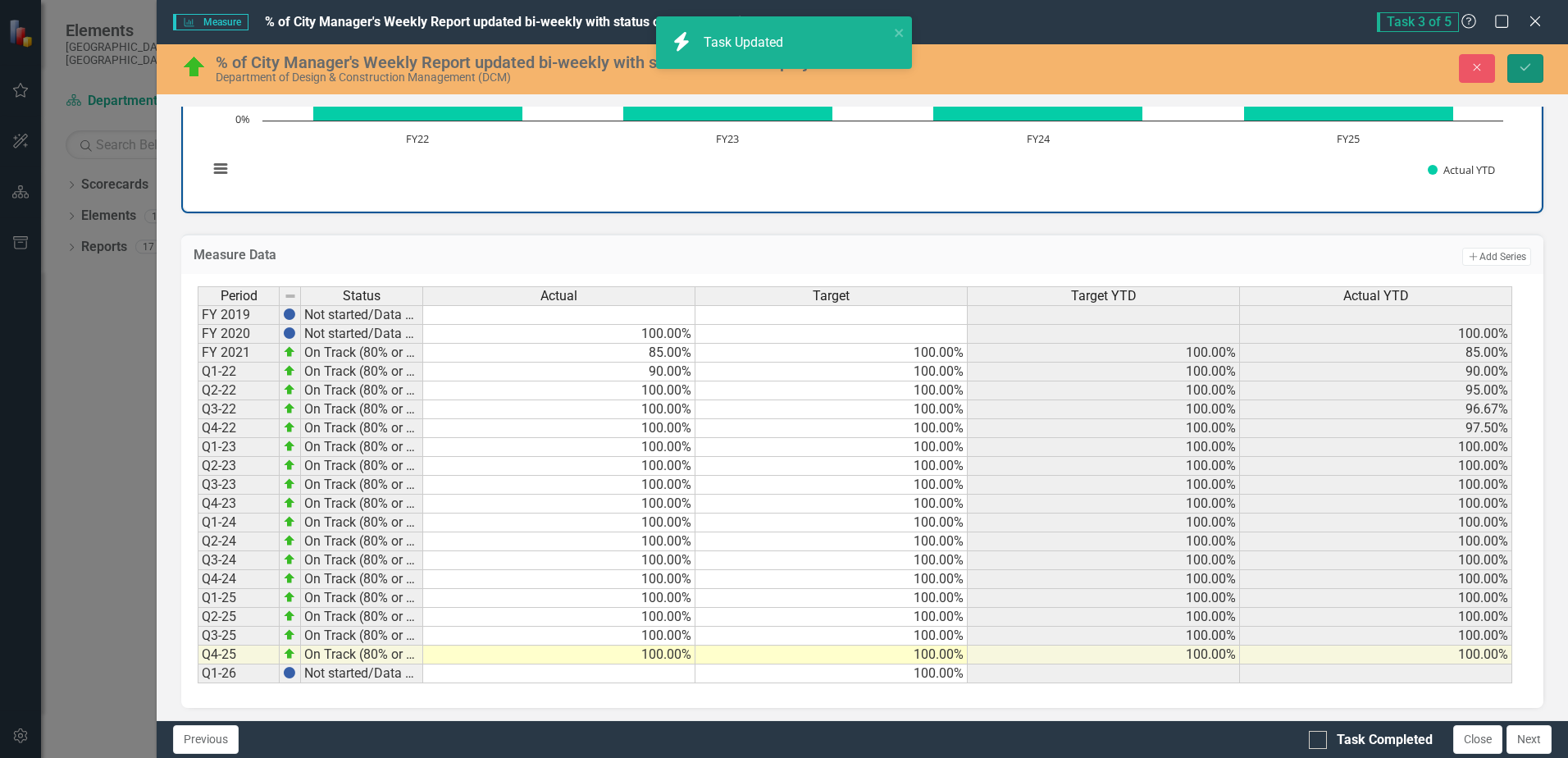
click at [1516, 68] on button "Save" at bounding box center [1525, 69] width 36 height 29
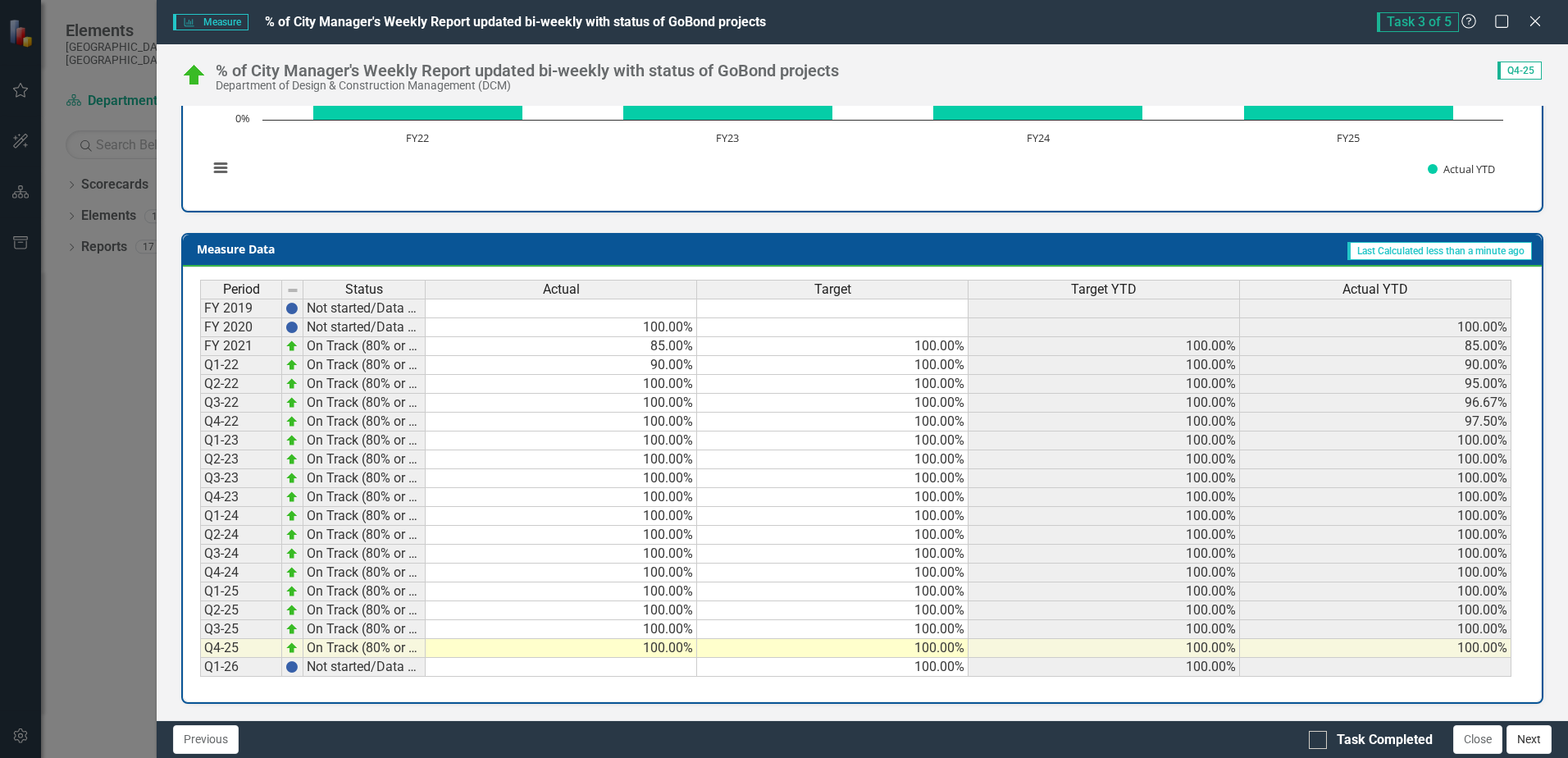
click at [1527, 737] on button "Next" at bounding box center [1528, 739] width 45 height 29
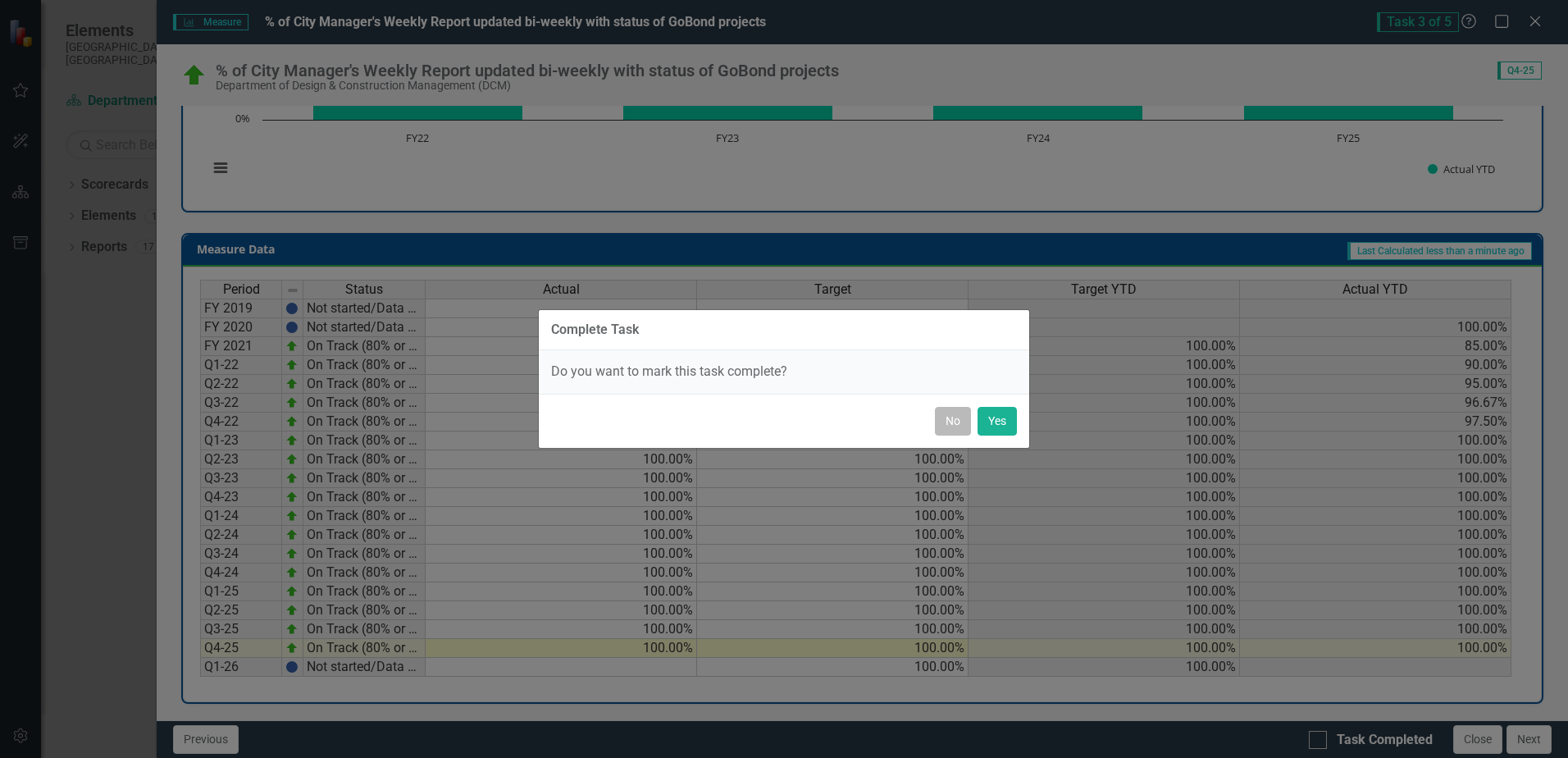
click at [958, 423] on button "No" at bounding box center [953, 421] width 36 height 29
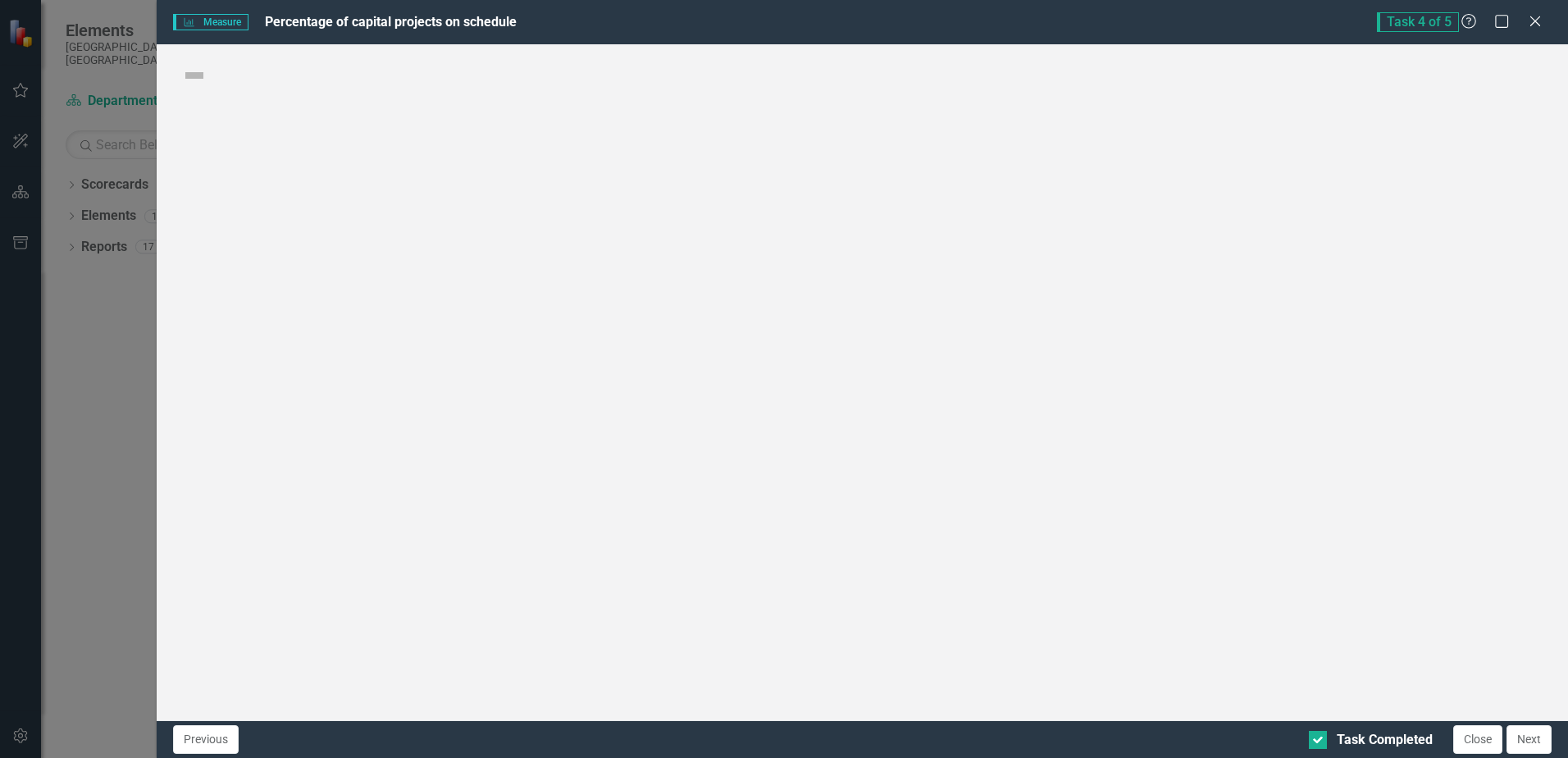
checkbox input "false"
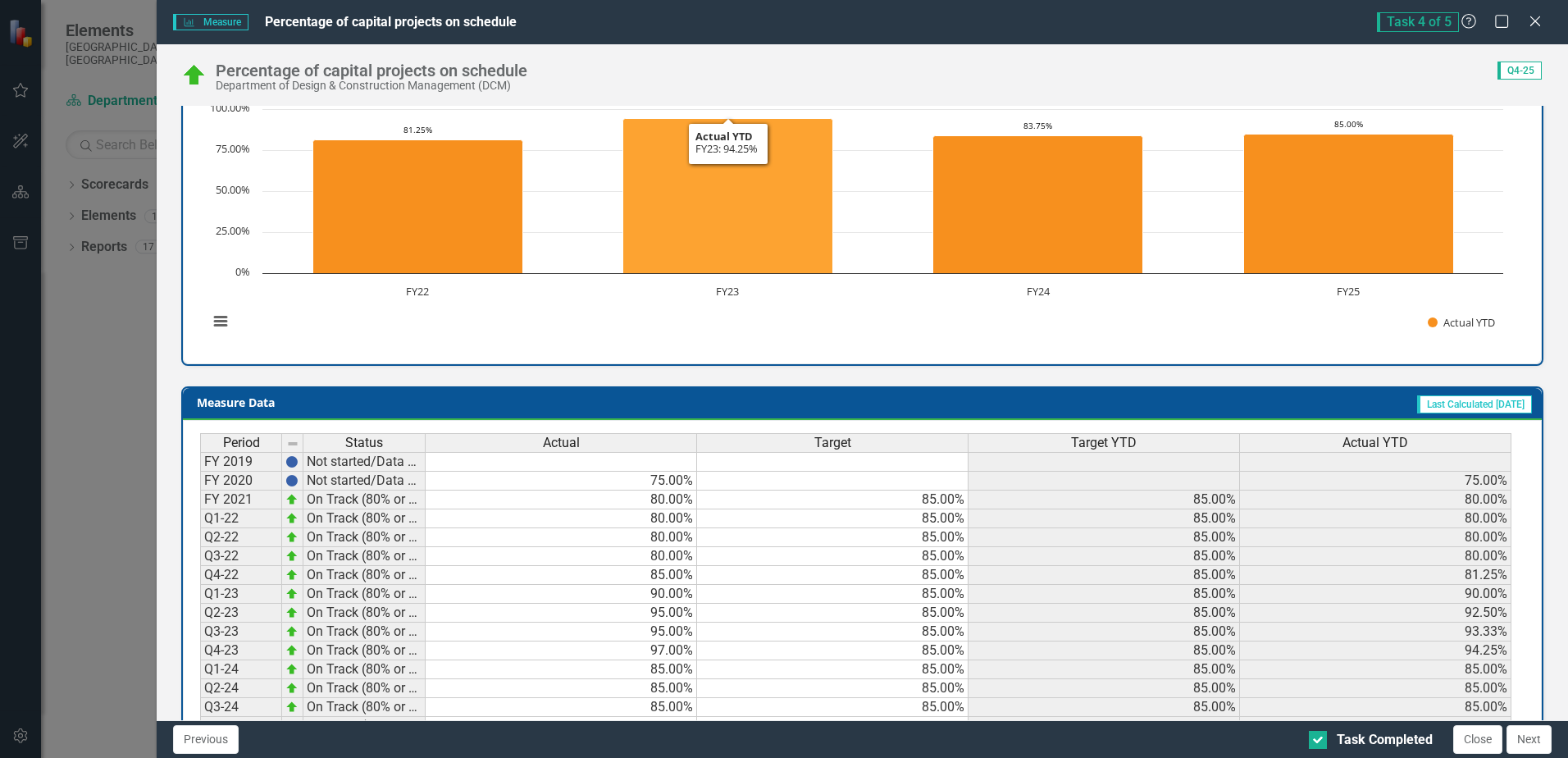
scroll to position [544, 0]
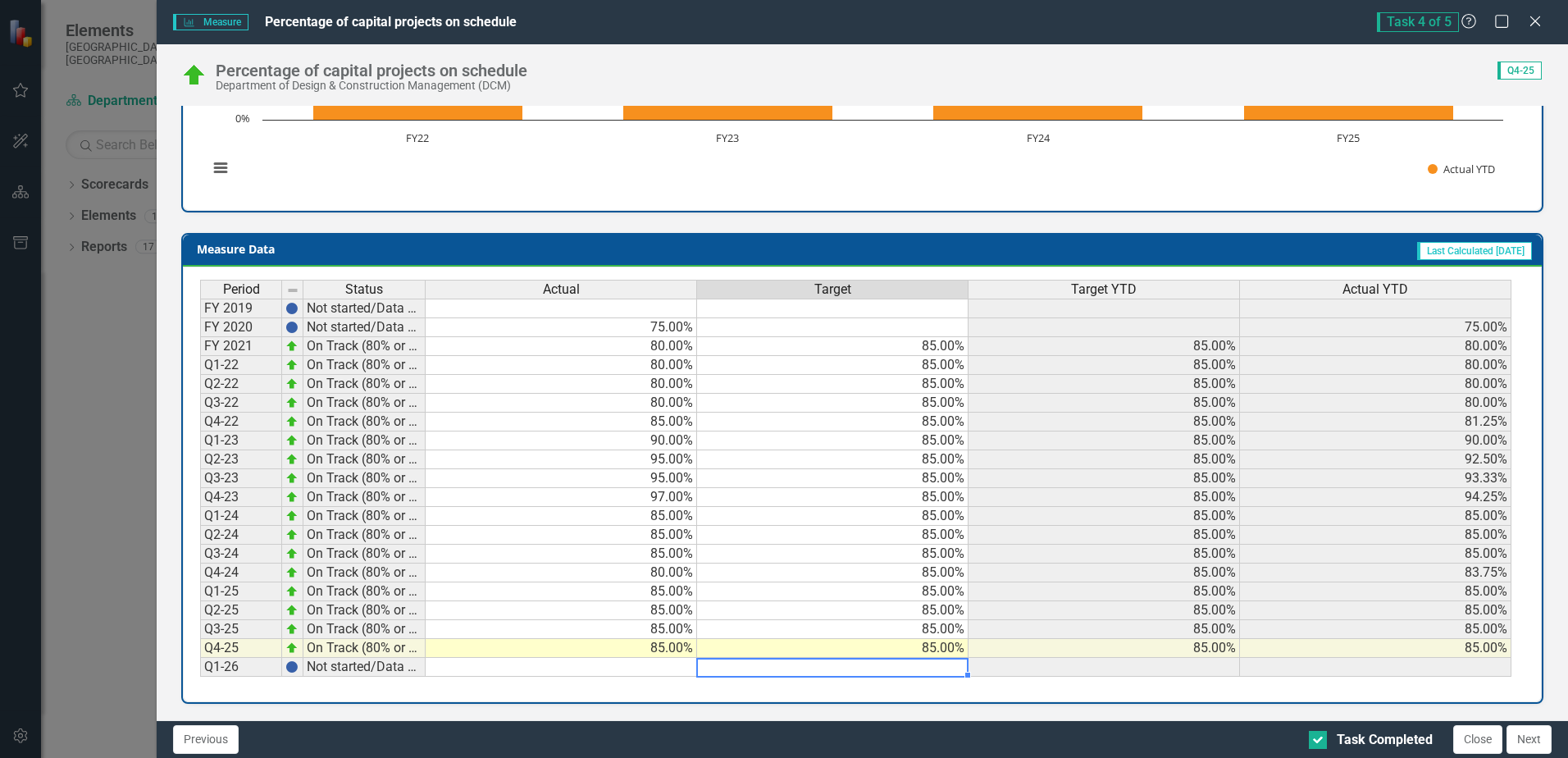
click at [941, 665] on td at bounding box center [833, 667] width 272 height 19
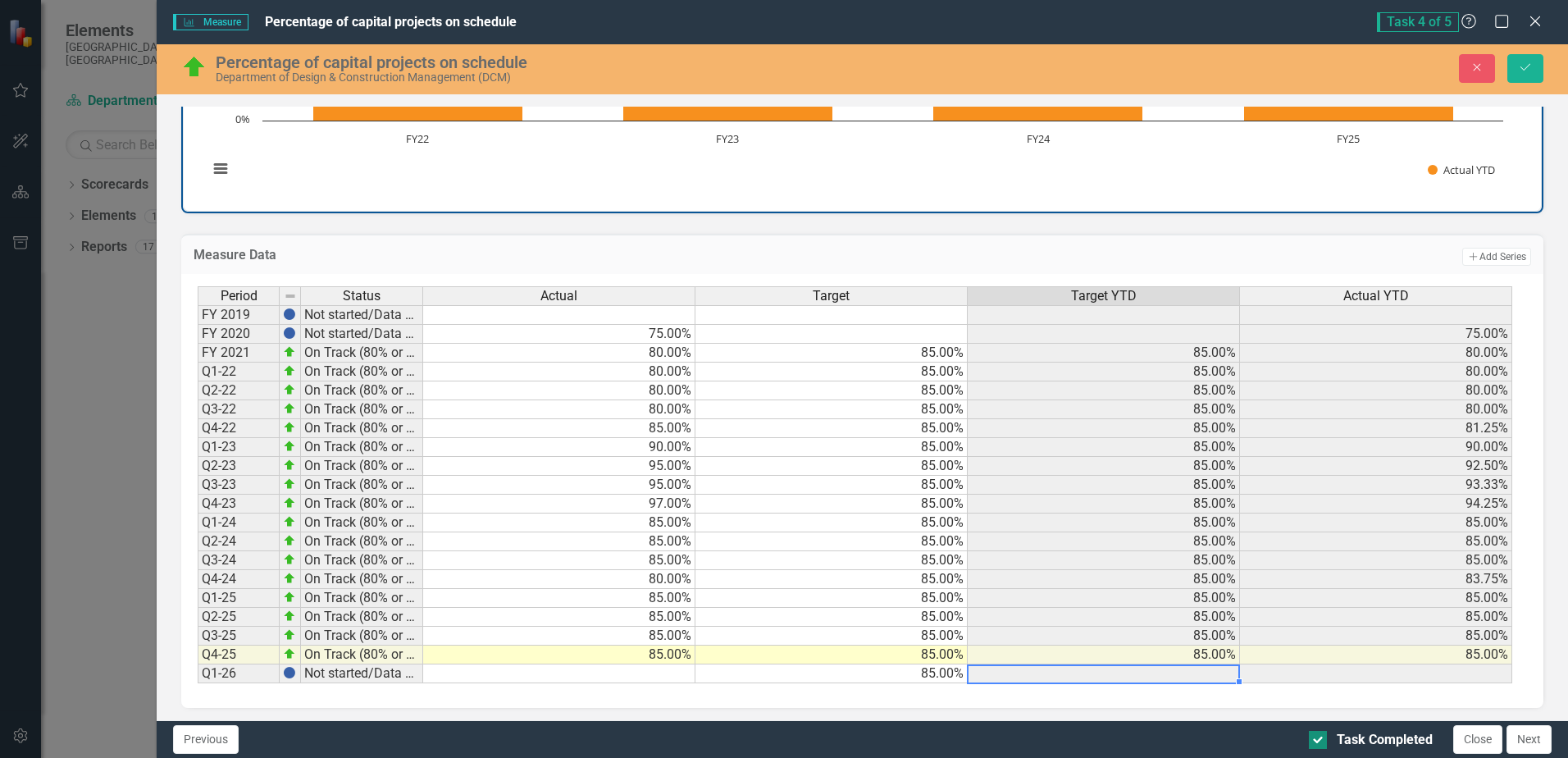
type textarea "85"
click at [1319, 739] on input "Task Completed" at bounding box center [1314, 736] width 11 height 11
checkbox input "false"
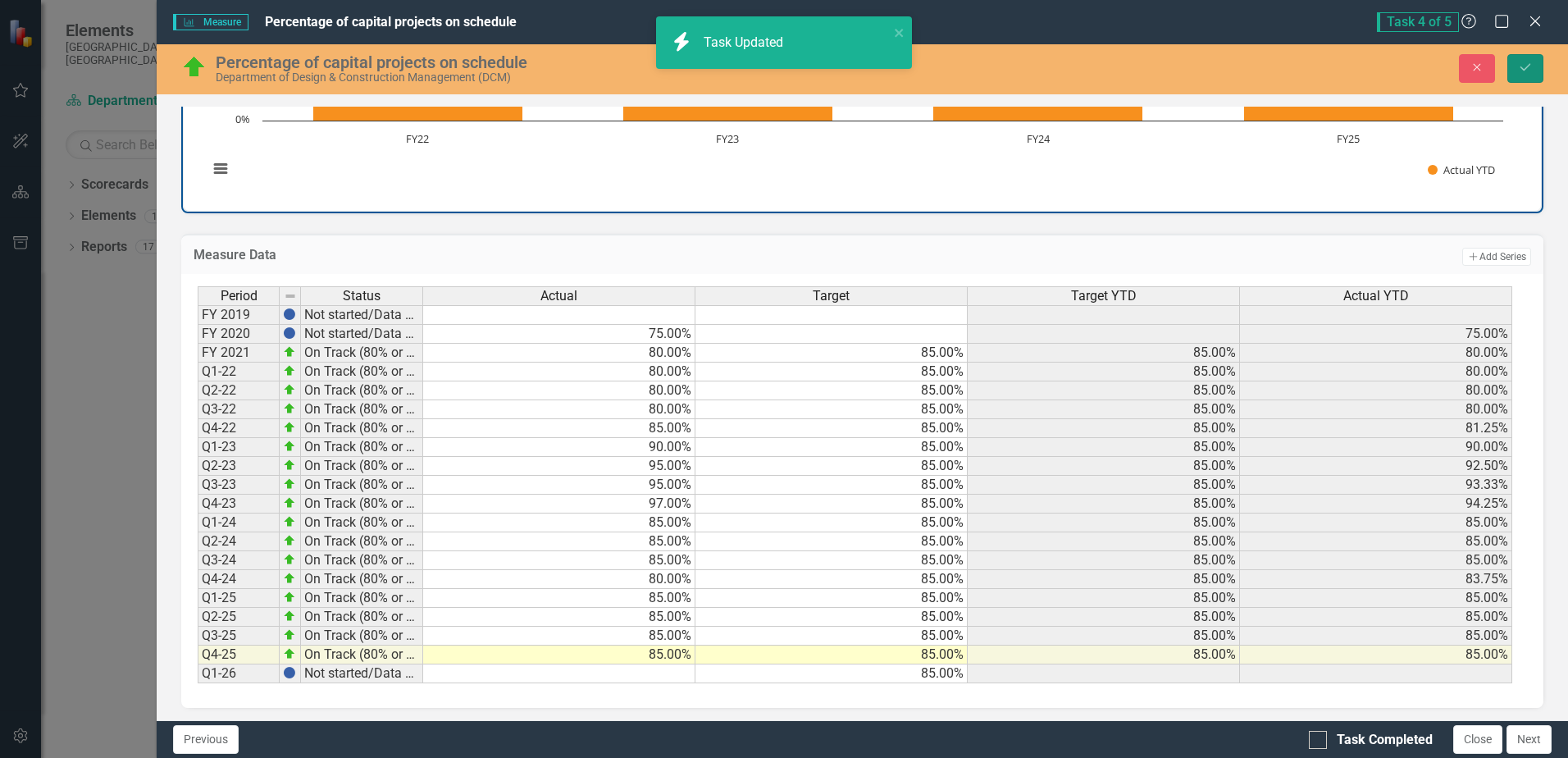
click at [1531, 69] on icon "Save" at bounding box center [1525, 67] width 15 height 12
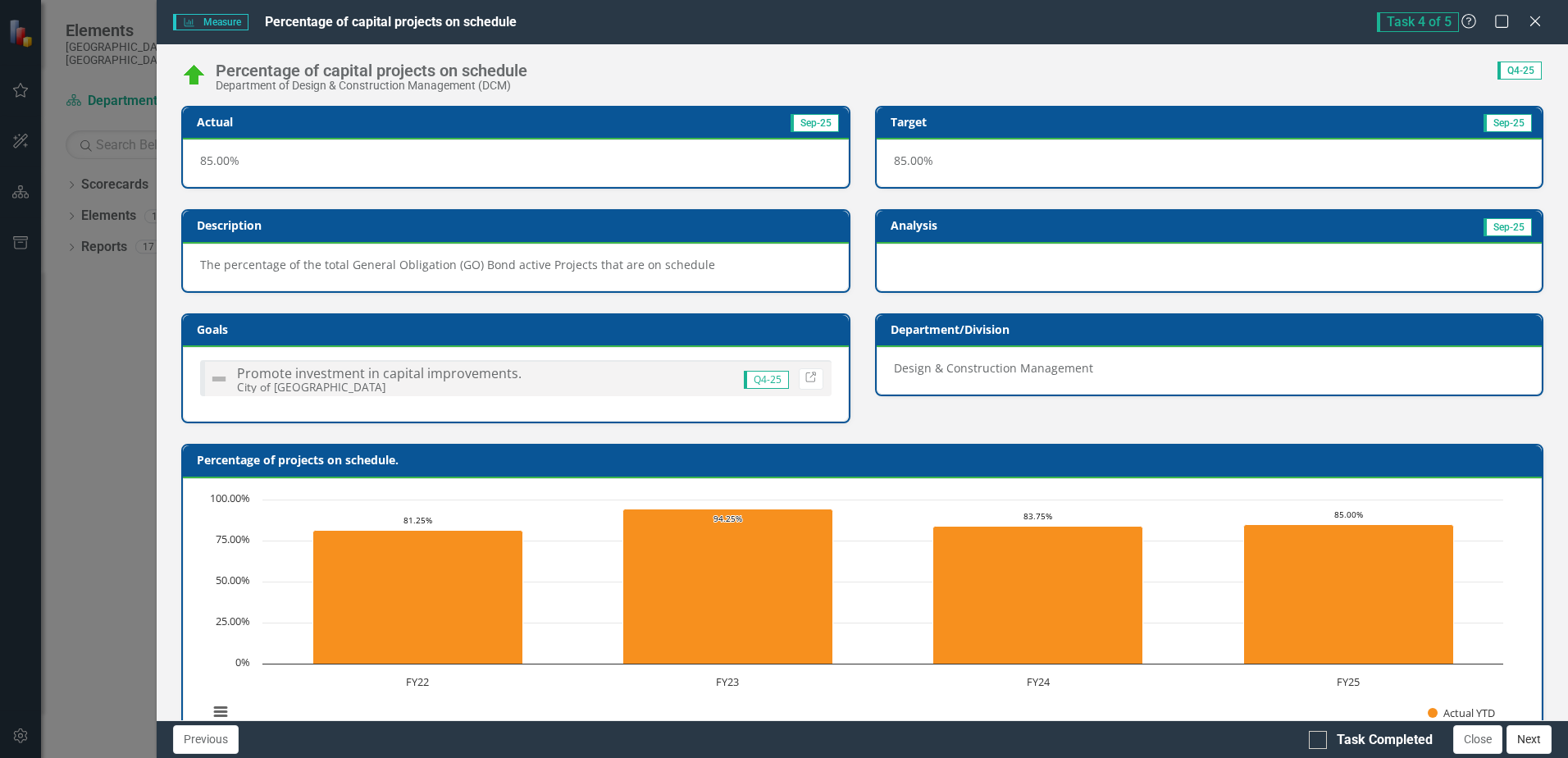
click at [1533, 745] on button "Next" at bounding box center [1528, 739] width 45 height 29
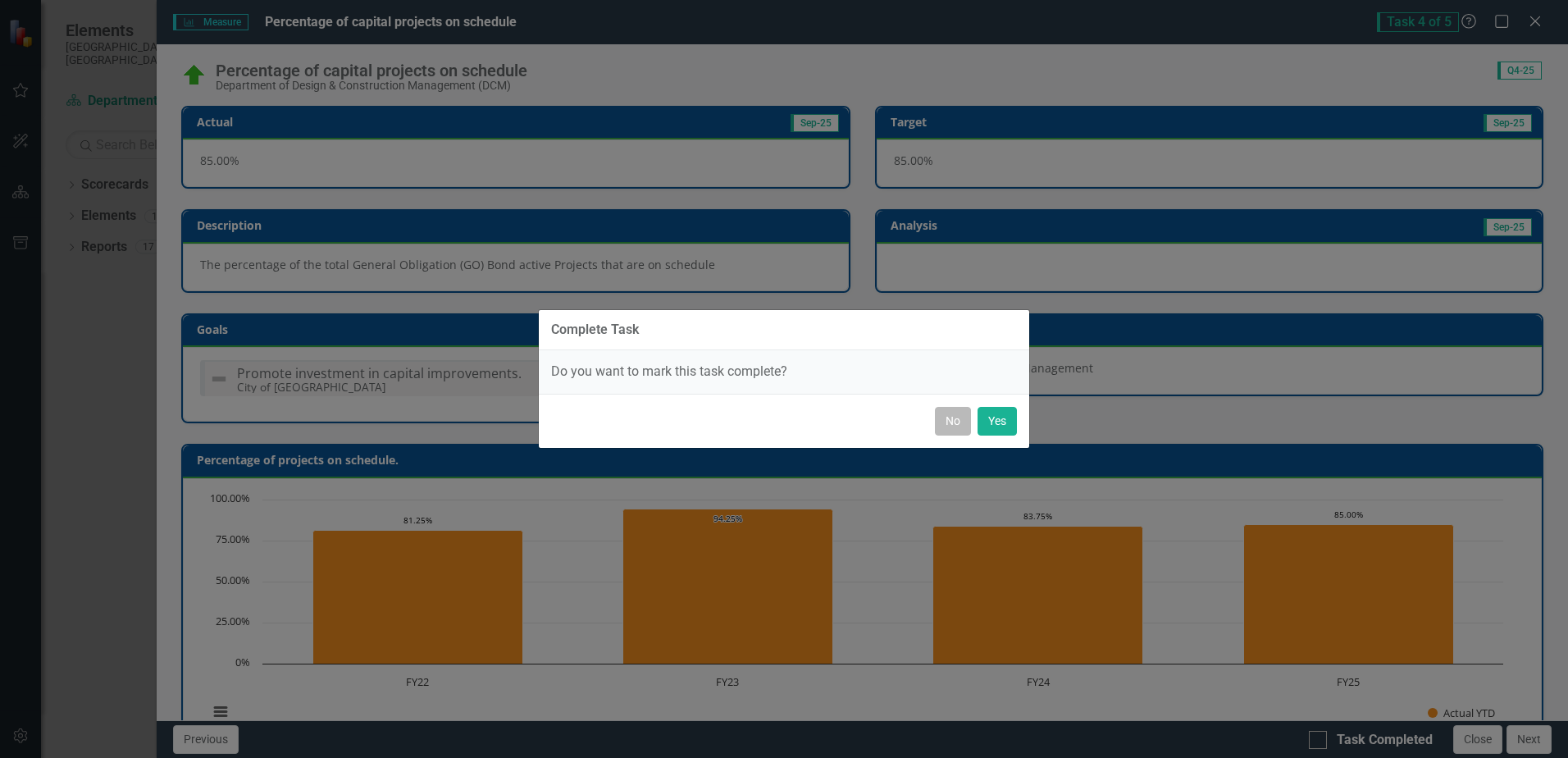
click at [945, 422] on button "No" at bounding box center [953, 421] width 36 height 29
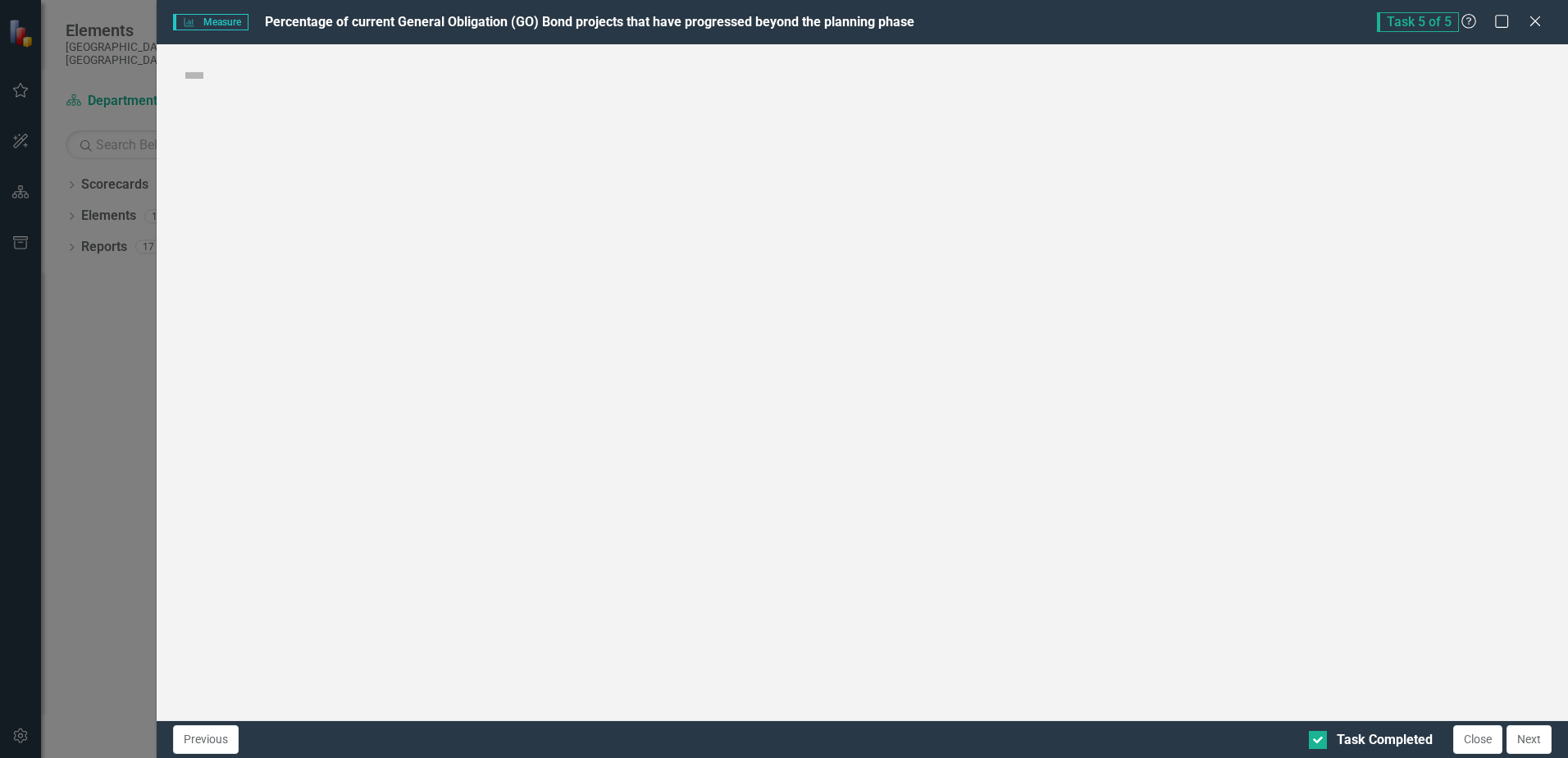
checkbox input "false"
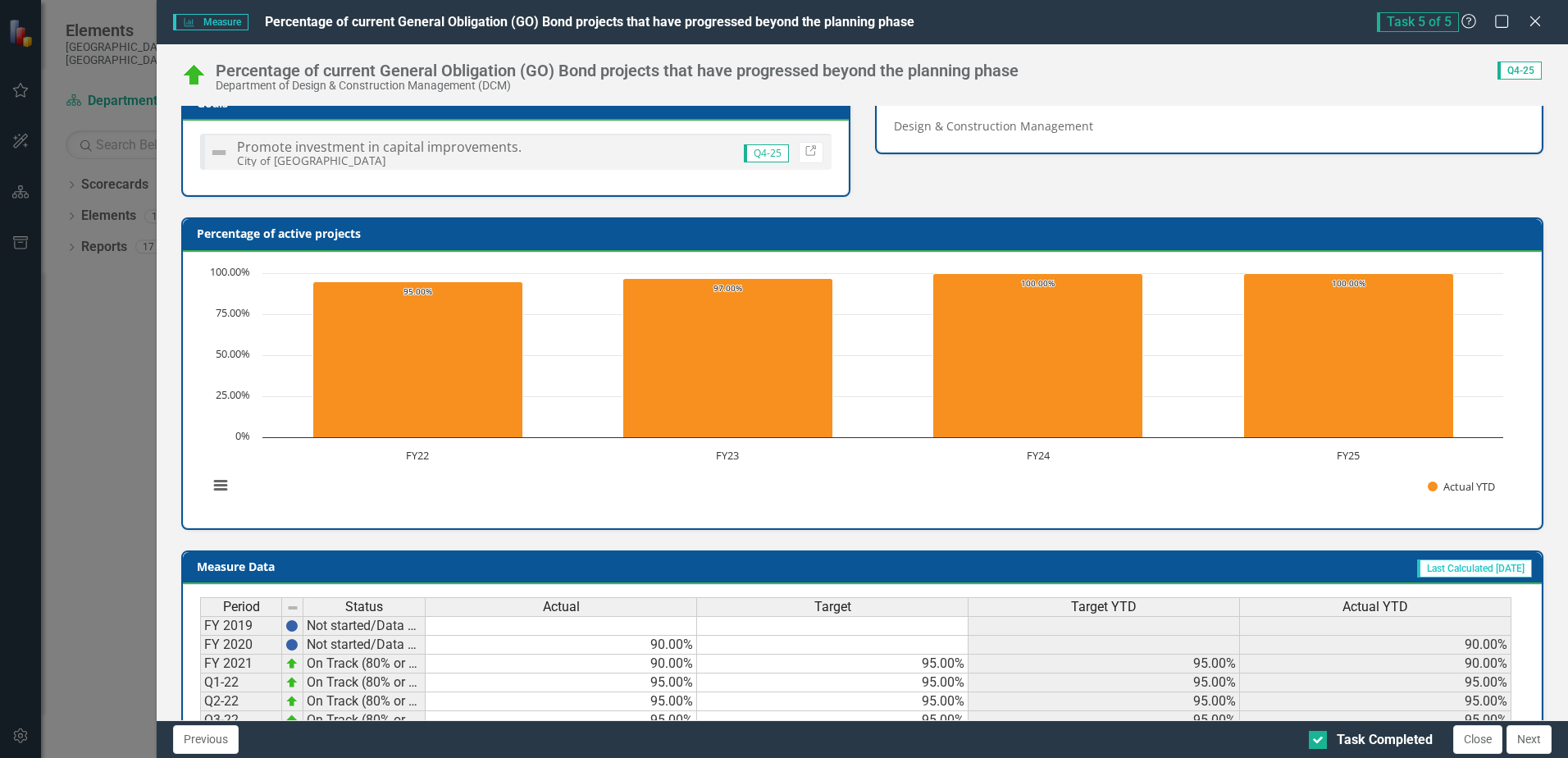
scroll to position [560, 0]
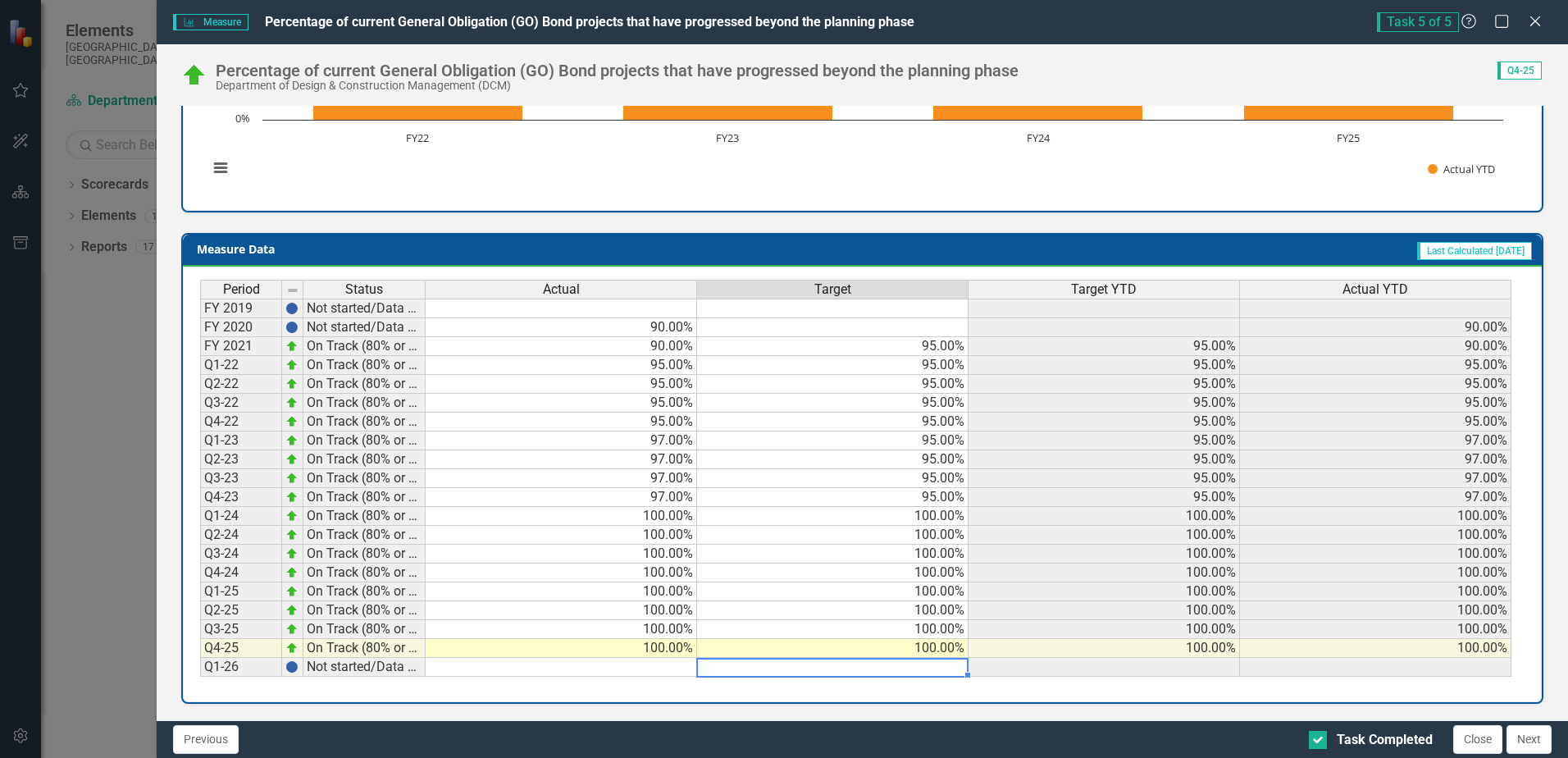
click at [935, 671] on td at bounding box center [833, 667] width 272 height 19
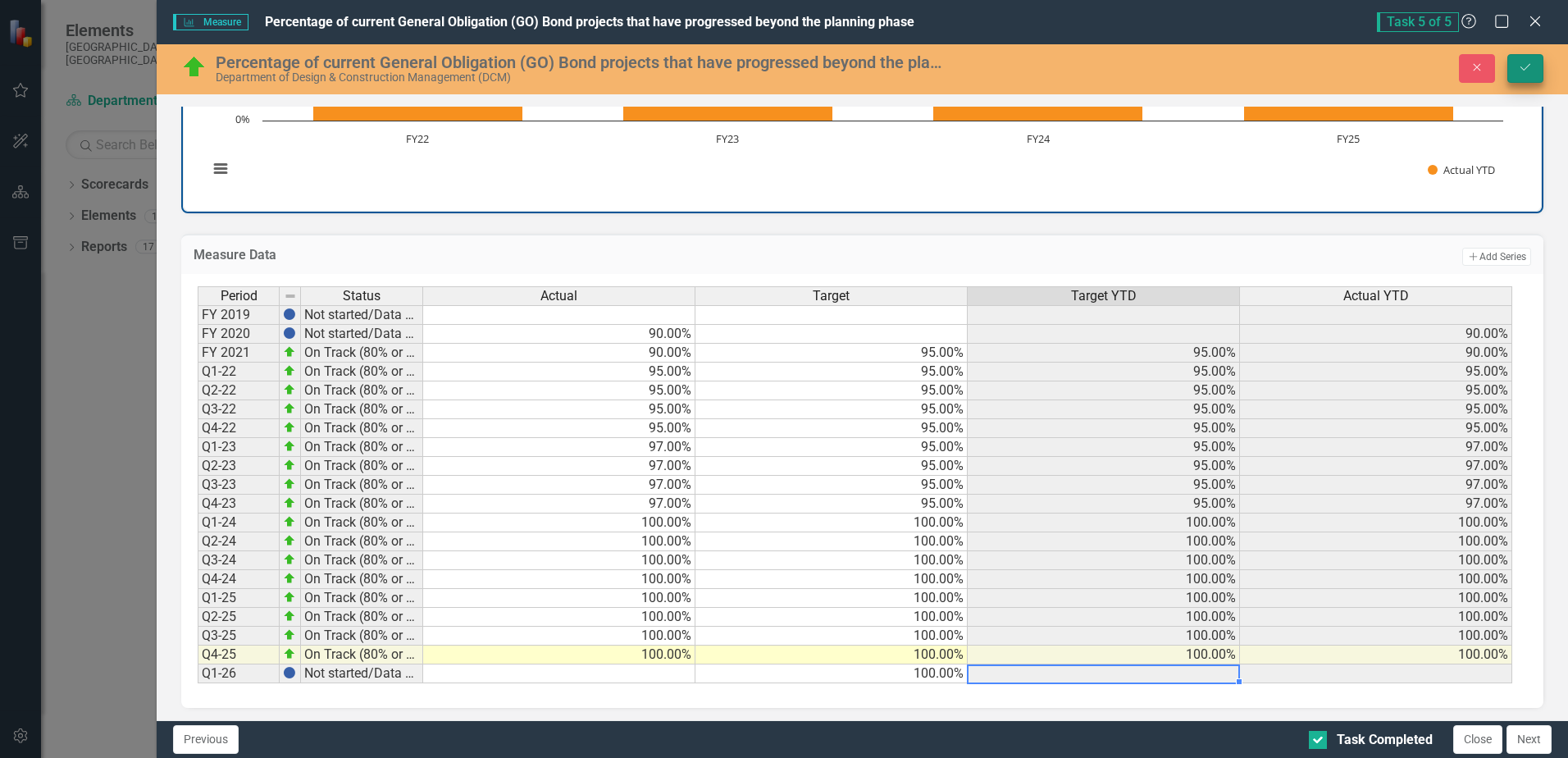
type textarea "100"
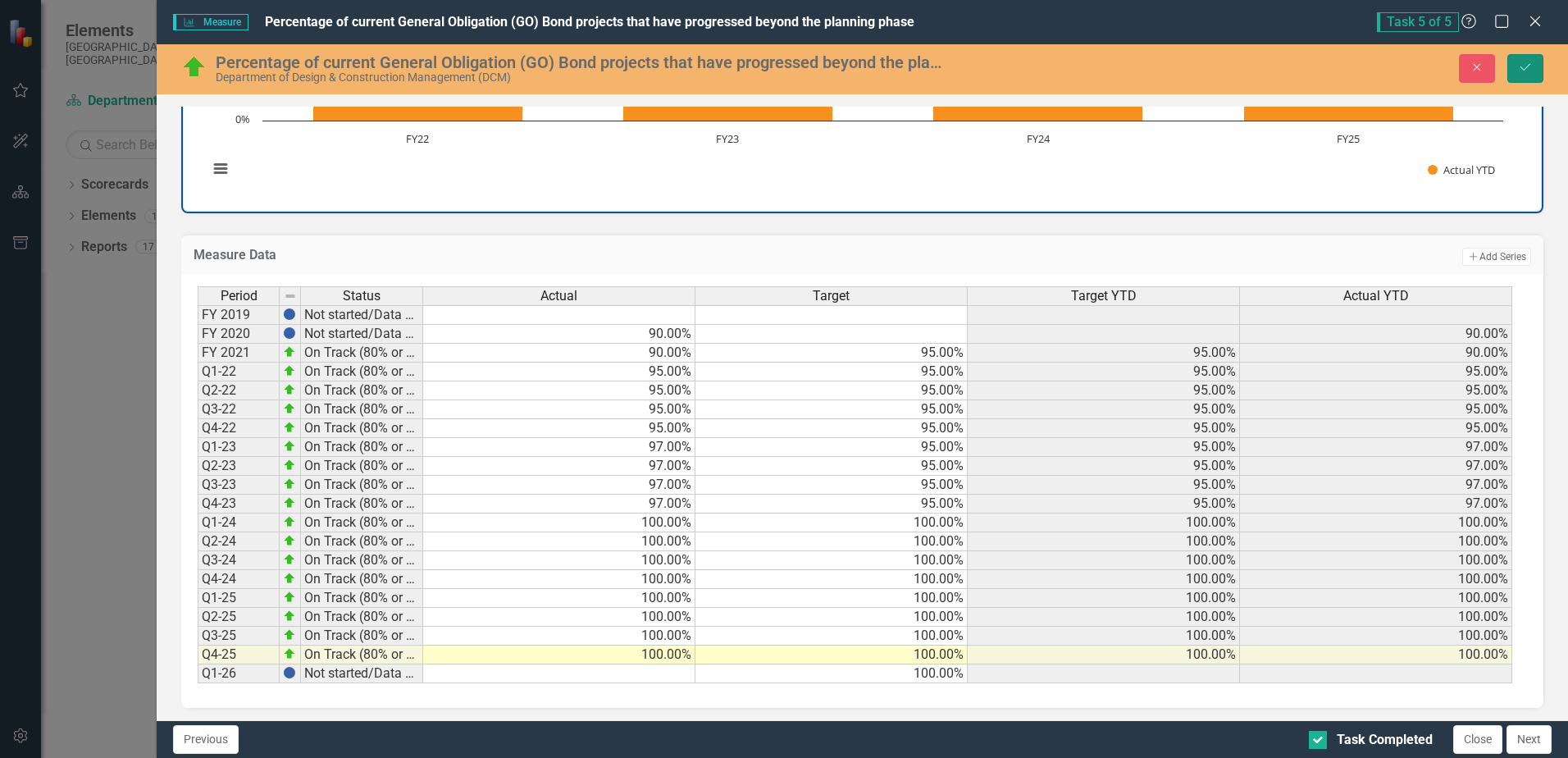
click at [1531, 69] on icon "Save" at bounding box center [1525, 67] width 15 height 12
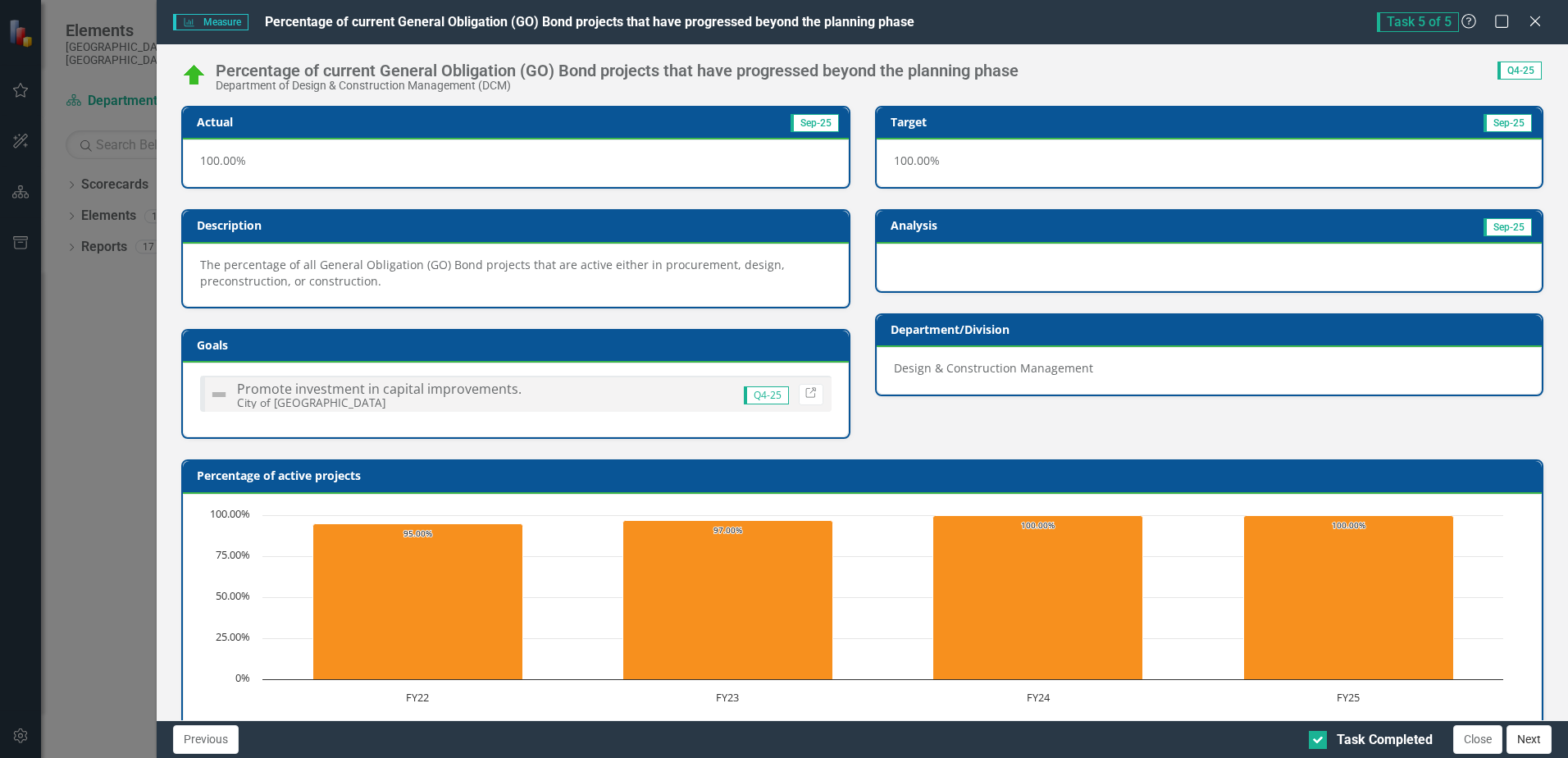
click at [1527, 744] on button "Next" at bounding box center [1528, 739] width 45 height 29
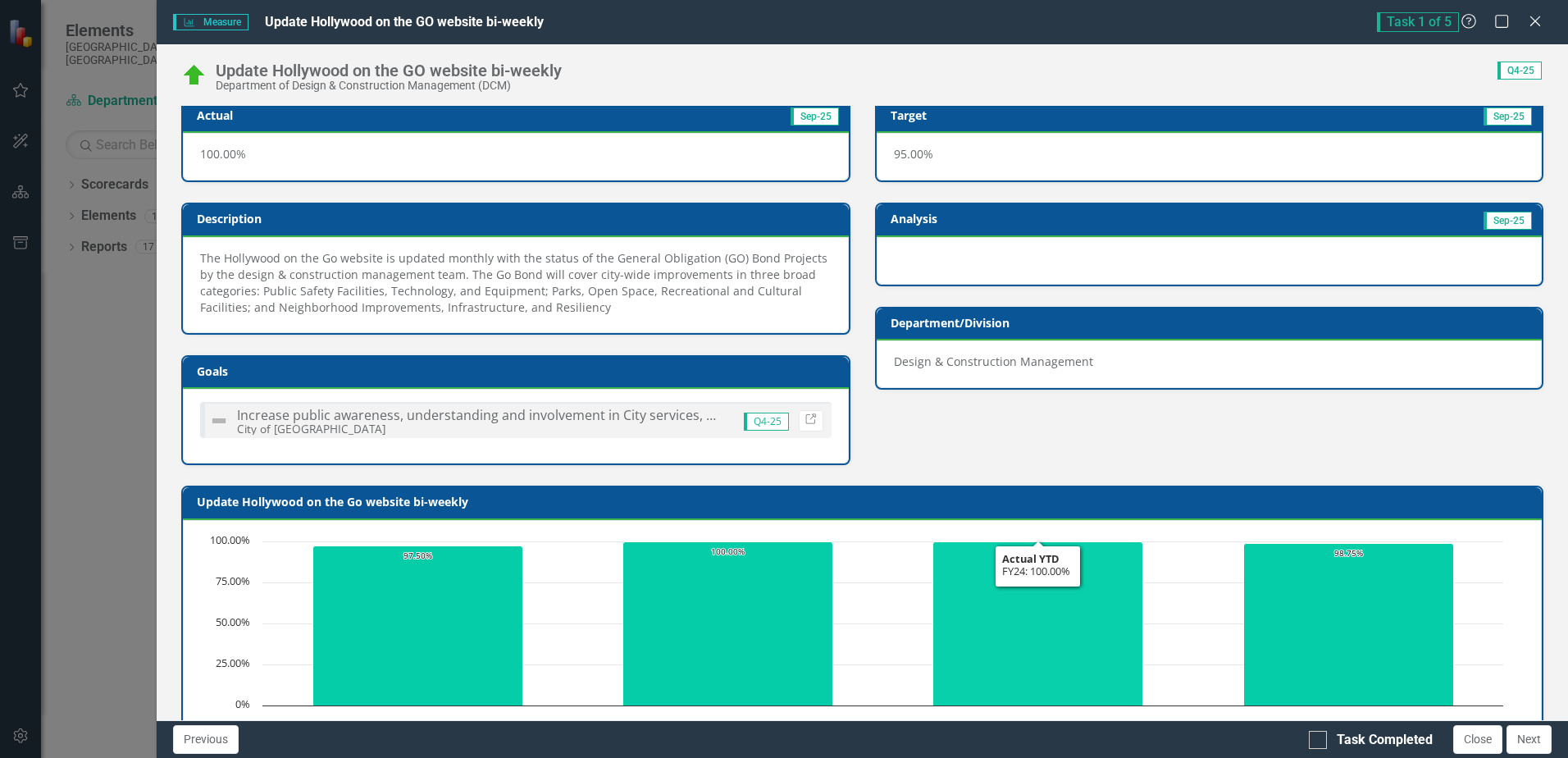
scroll to position [0, 0]
